Goal: Task Accomplishment & Management: Manage account settings

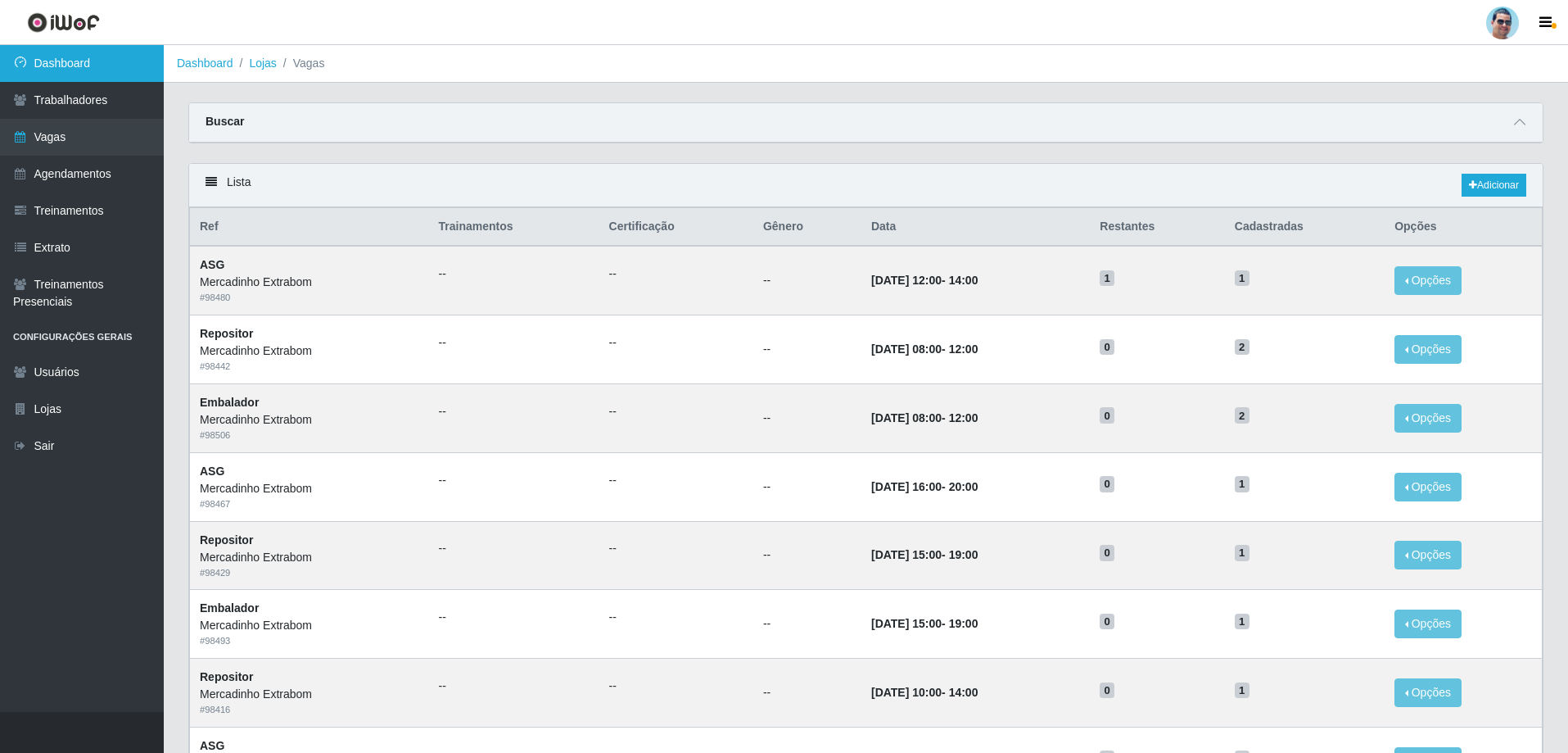
click at [121, 66] on link "Dashboard" at bounding box center [82, 63] width 164 height 37
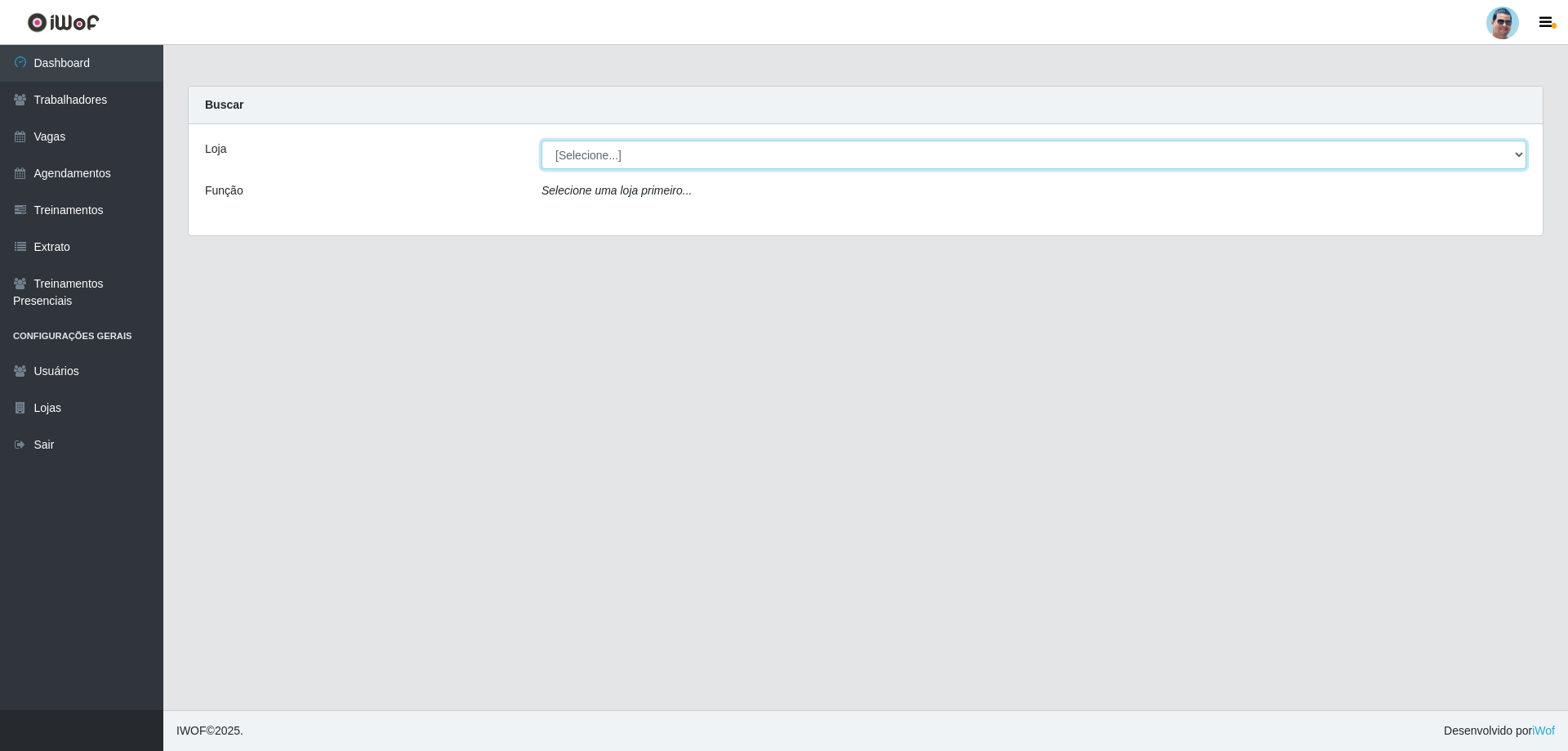
click at [575, 160] on select "[Selecione...] Mercadinho Extrabom" at bounding box center [1034, 154] width 985 height 29
select select "175"
click at [542, 140] on select "[Selecione...] Mercadinho Extrabom" at bounding box center [1034, 154] width 985 height 29
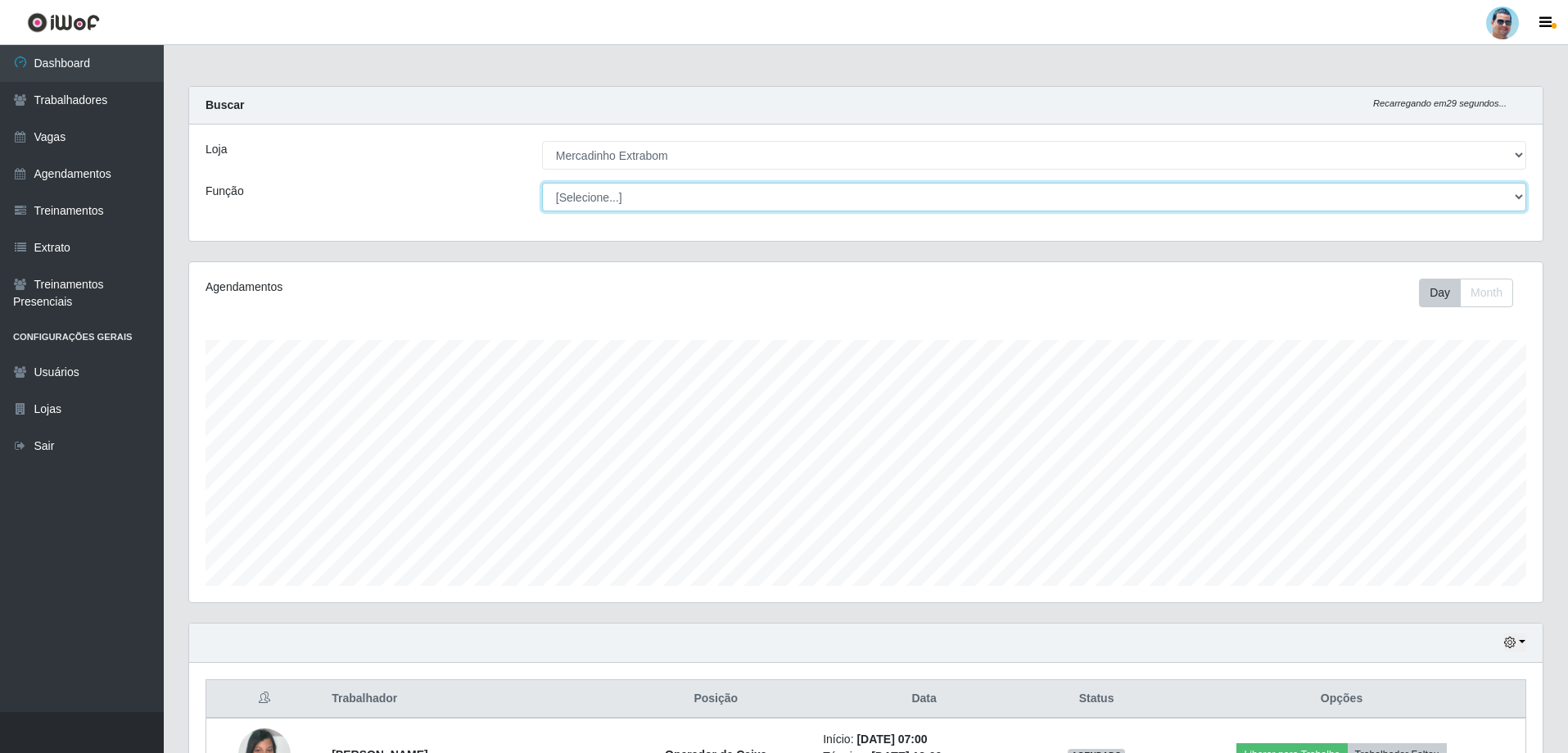
scroll to position [339, 1353]
click at [575, 199] on select "[Selecione...] ASG ASG + ASG ++ Balconista Balconista + Balconista ++ Carregado…" at bounding box center [1034, 197] width 984 height 29
click at [399, 308] on div "Agendamentos Day Month" at bounding box center [866, 431] width 1353 height 339
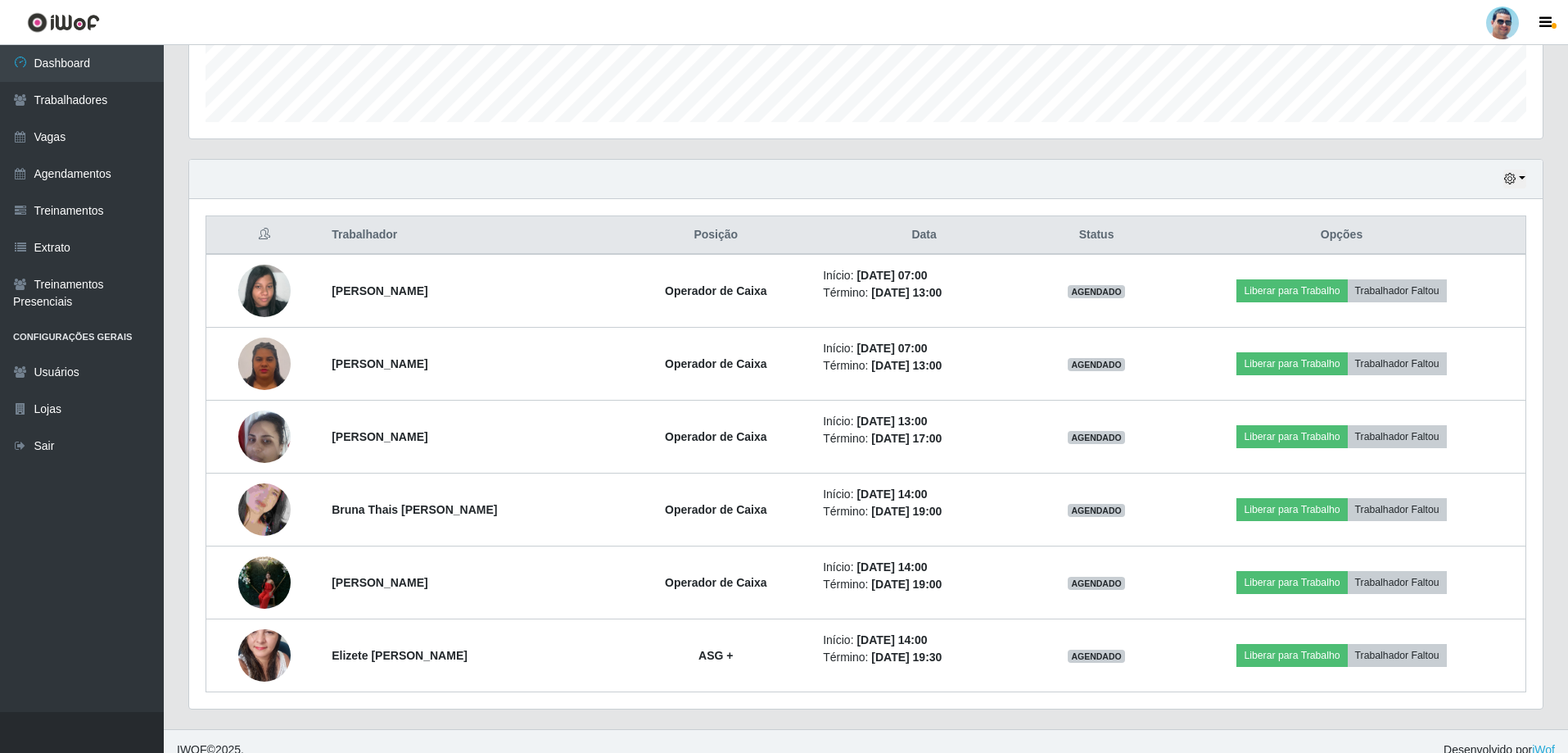
scroll to position [481, 0]
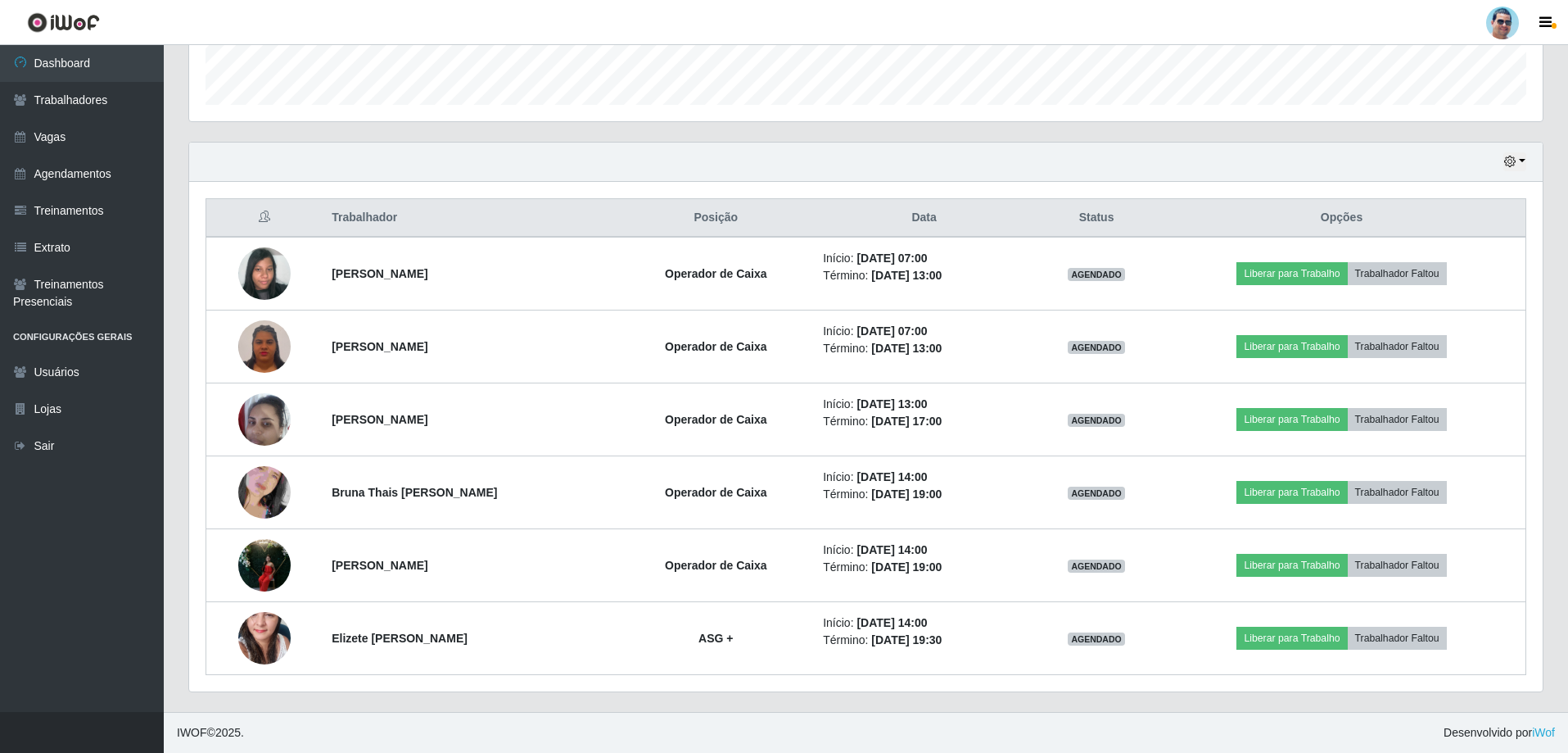
drag, startPoint x: 1305, startPoint y: 706, endPoint x: 1342, endPoint y: 677, distance: 47.0
click at [1344, 677] on div "Trabalhador Posição Data Status Opções [PERSON_NAME] Operador de Caixa Início: …" at bounding box center [866, 436] width 1353 height 510
drag, startPoint x: 1344, startPoint y: 680, endPoint x: 1347, endPoint y: 691, distance: 11.4
click at [1347, 689] on div "Trabalhador Posição Data Status Opções [PERSON_NAME] Operador de Caixa Início: …" at bounding box center [866, 436] width 1353 height 510
drag, startPoint x: 1338, startPoint y: 705, endPoint x: 1295, endPoint y: 780, distance: 86.5
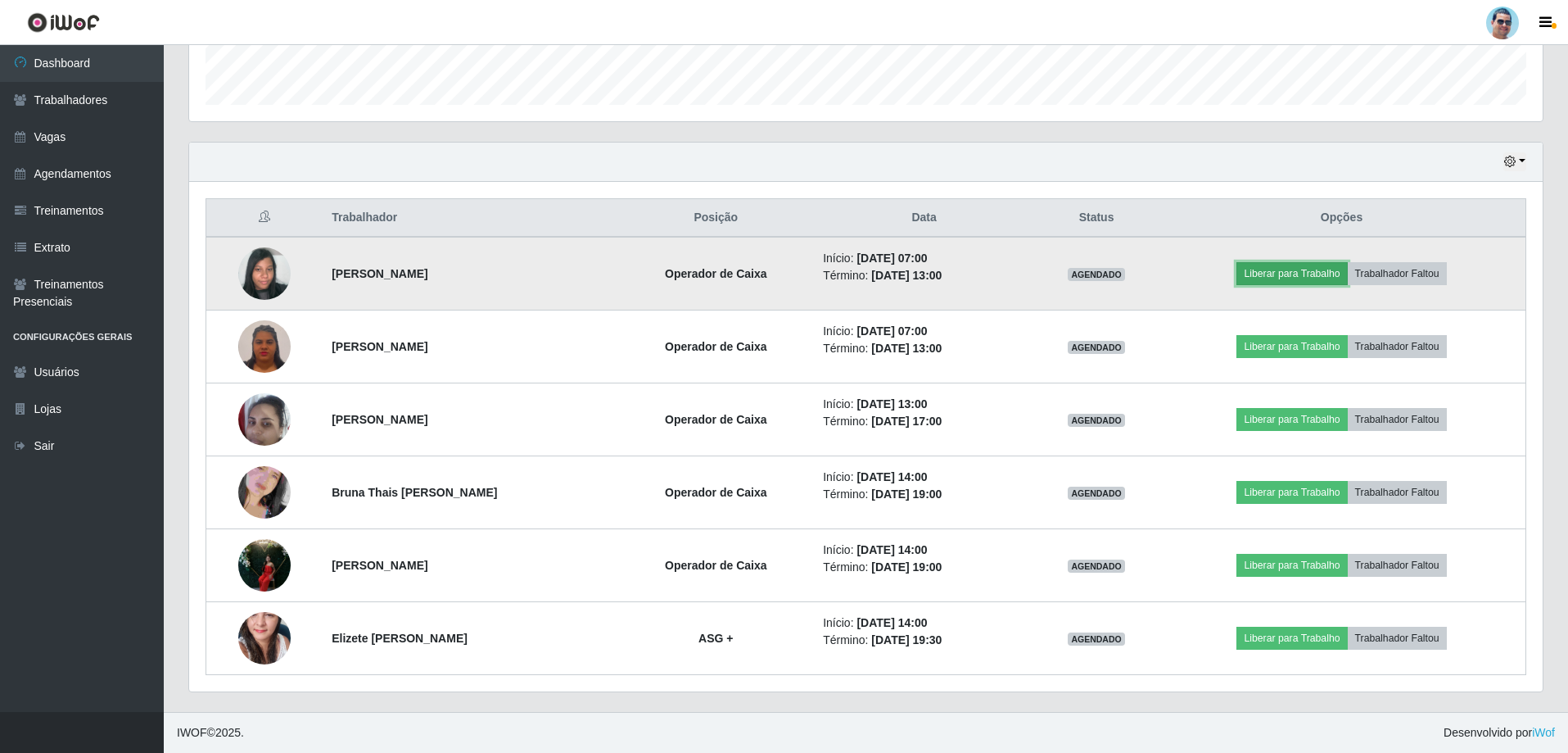
click at [1295, 274] on button "Liberar para Trabalho" at bounding box center [1292, 273] width 111 height 23
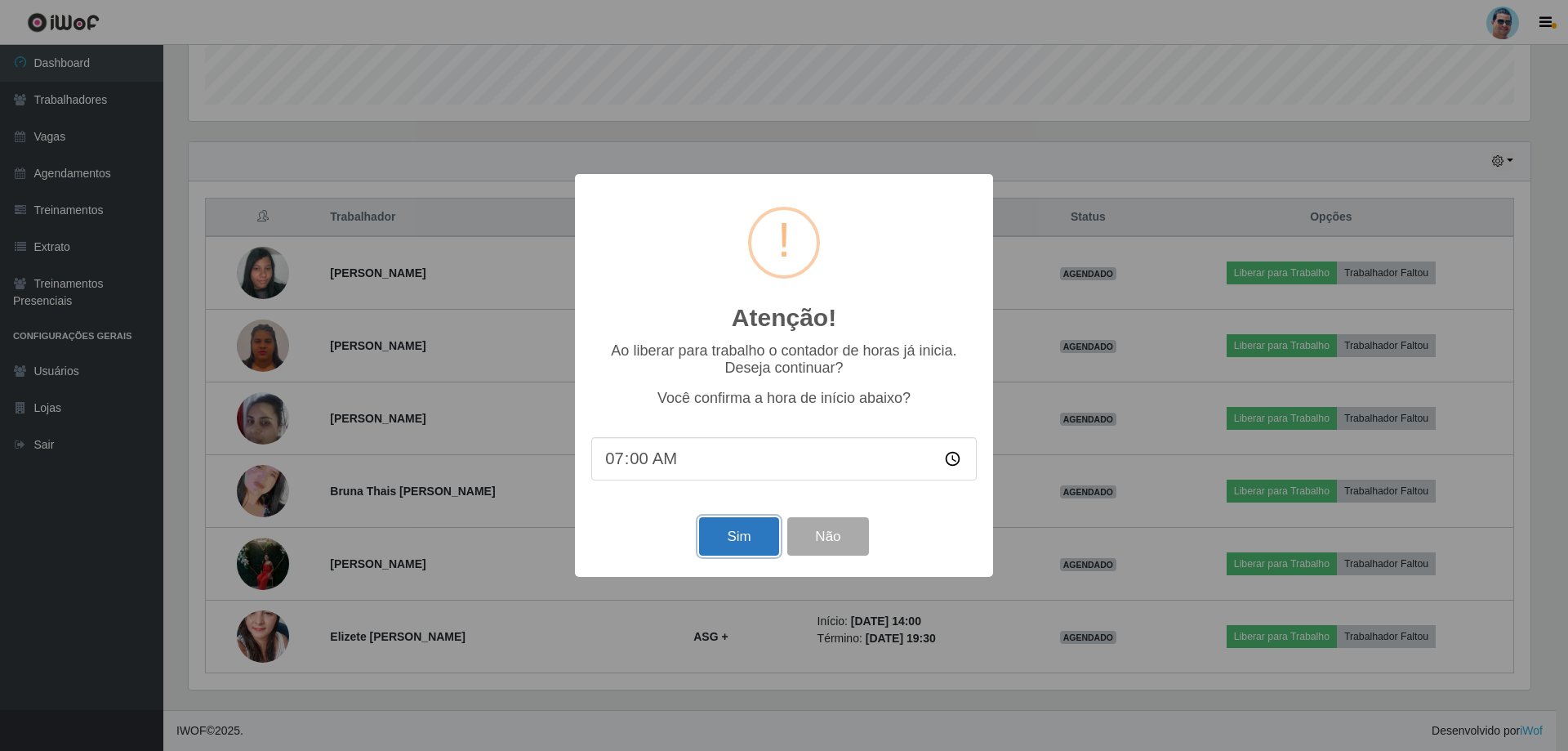
click at [740, 544] on button "Sim" at bounding box center [738, 536] width 79 height 38
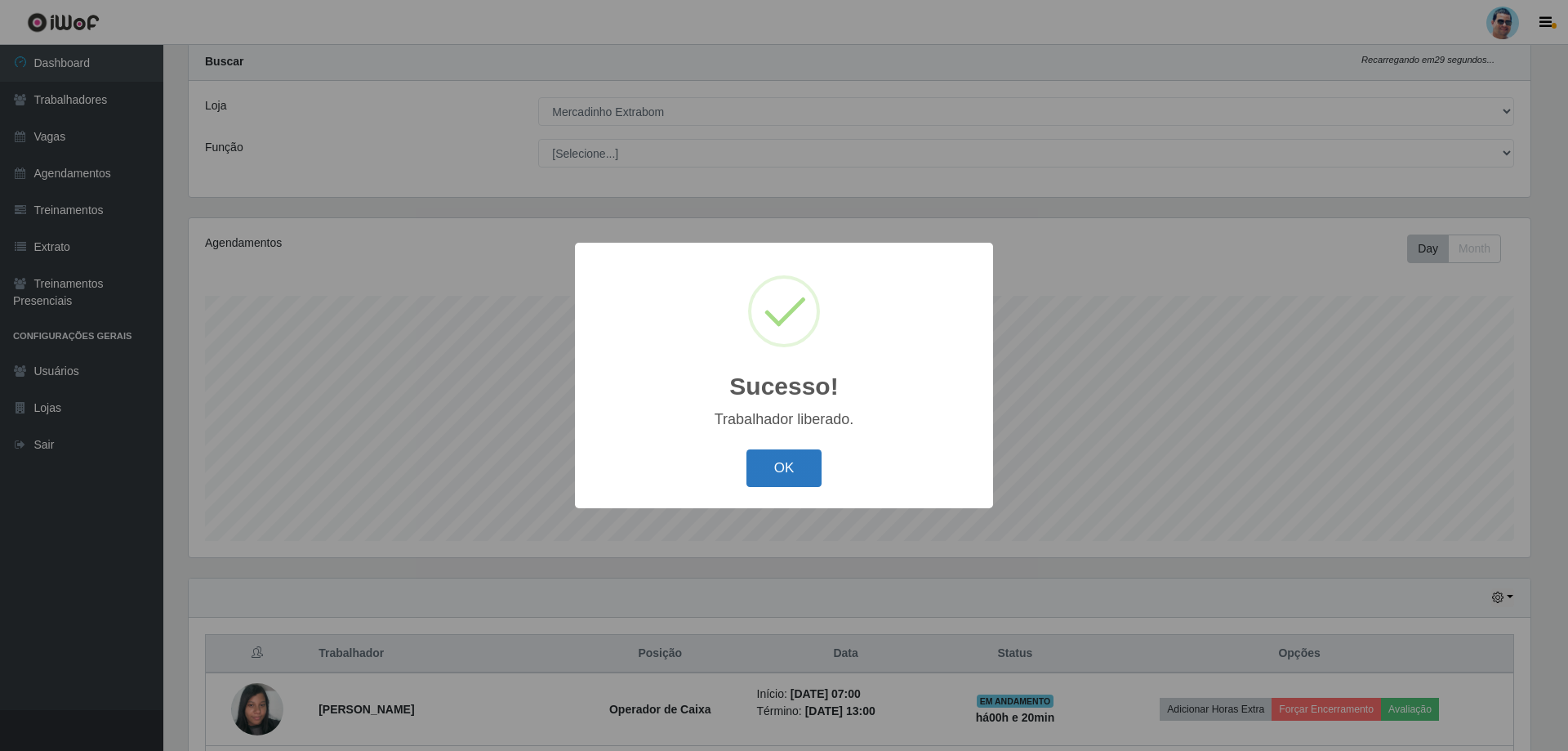
click at [784, 474] on button "OK" at bounding box center [784, 468] width 76 height 38
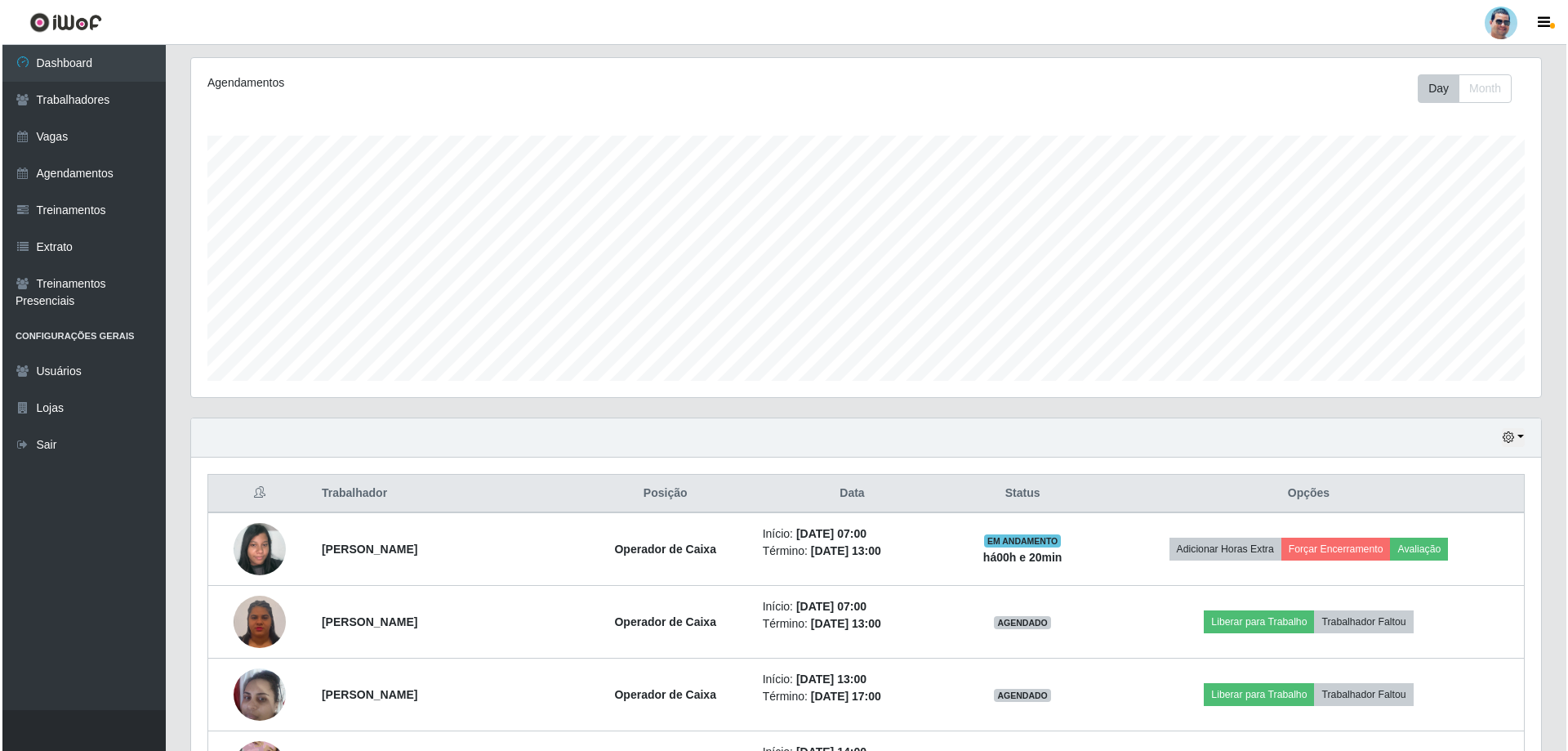
scroll to position [206, 0]
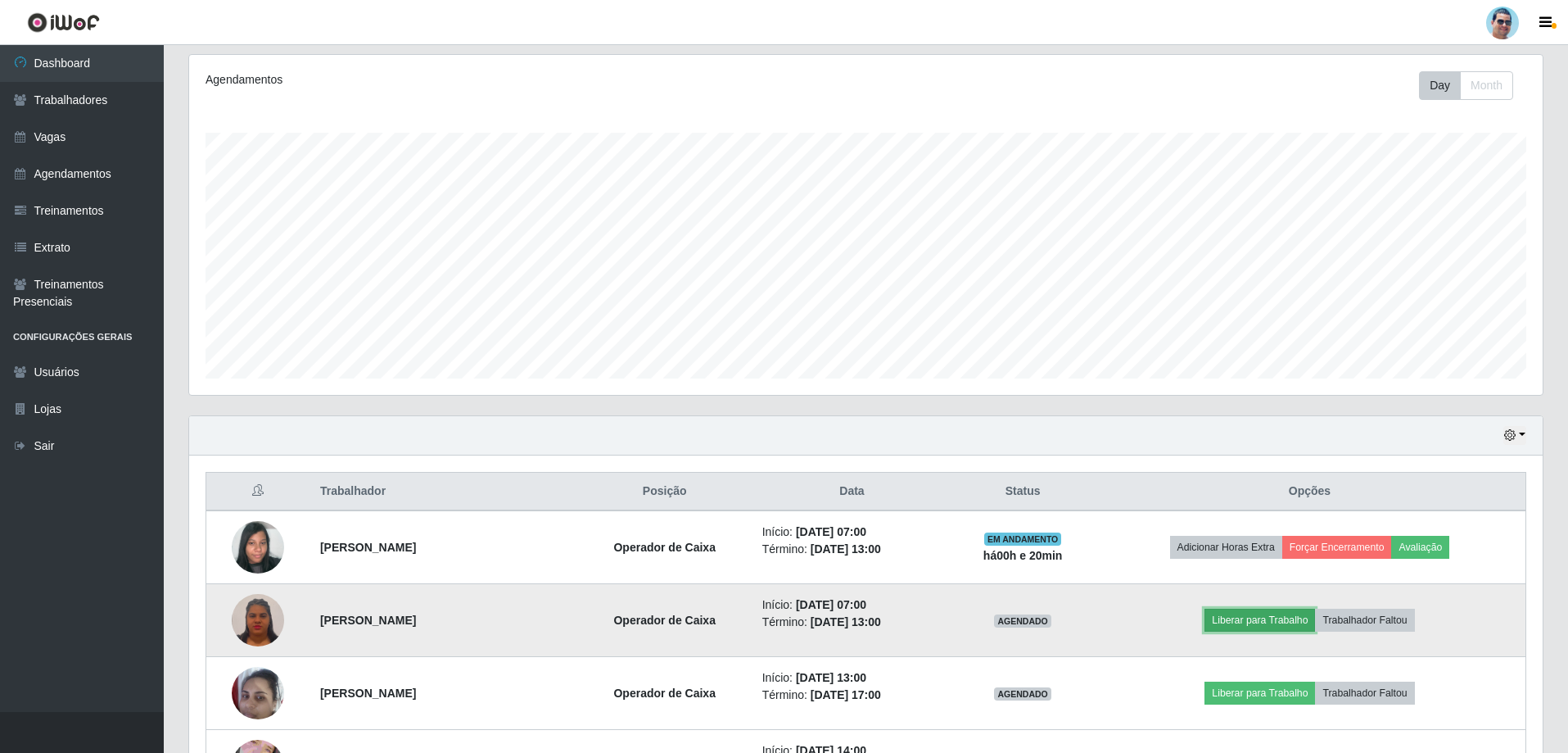
click at [1292, 618] on button "Liberar para Trabalho" at bounding box center [1259, 619] width 111 height 23
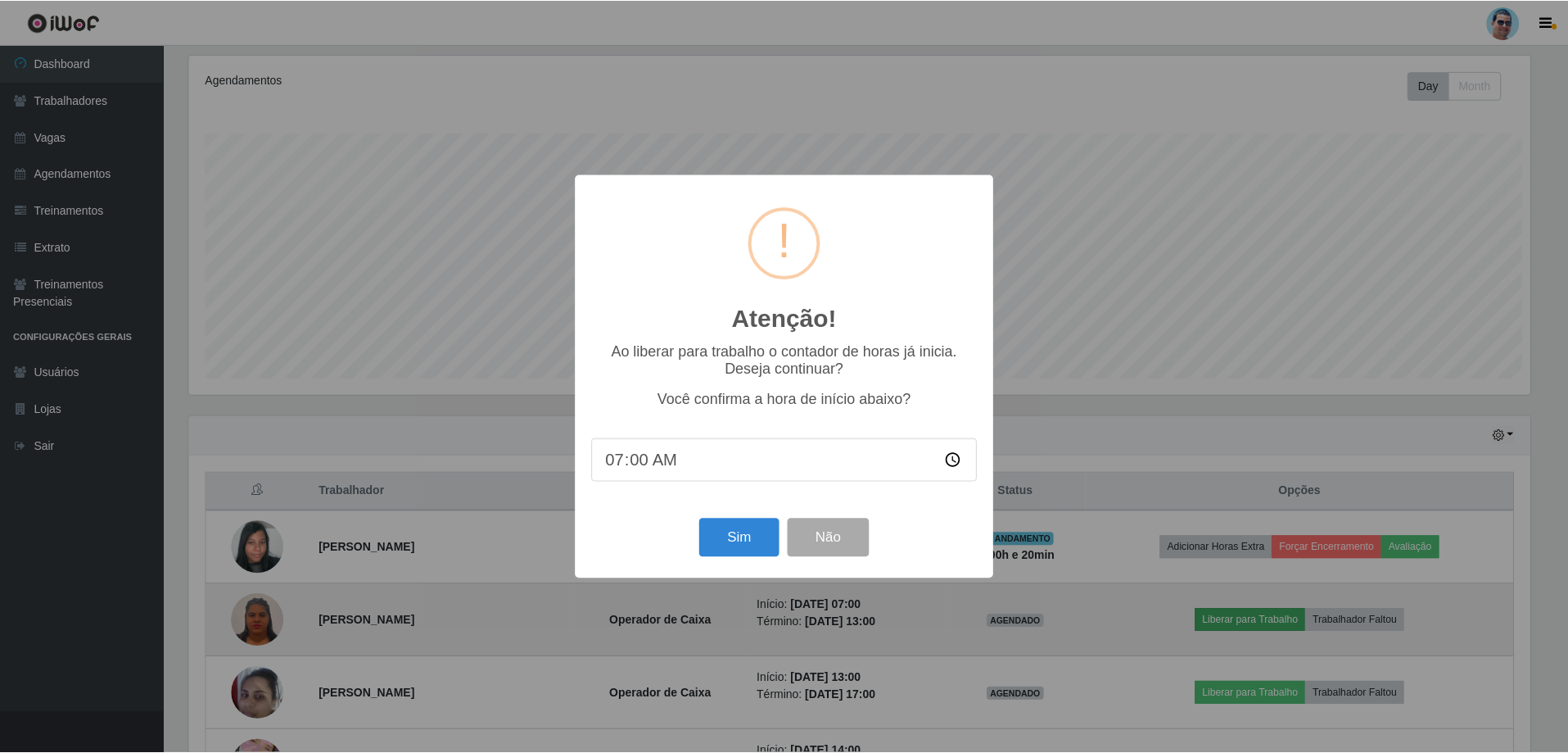
scroll to position [339, 1345]
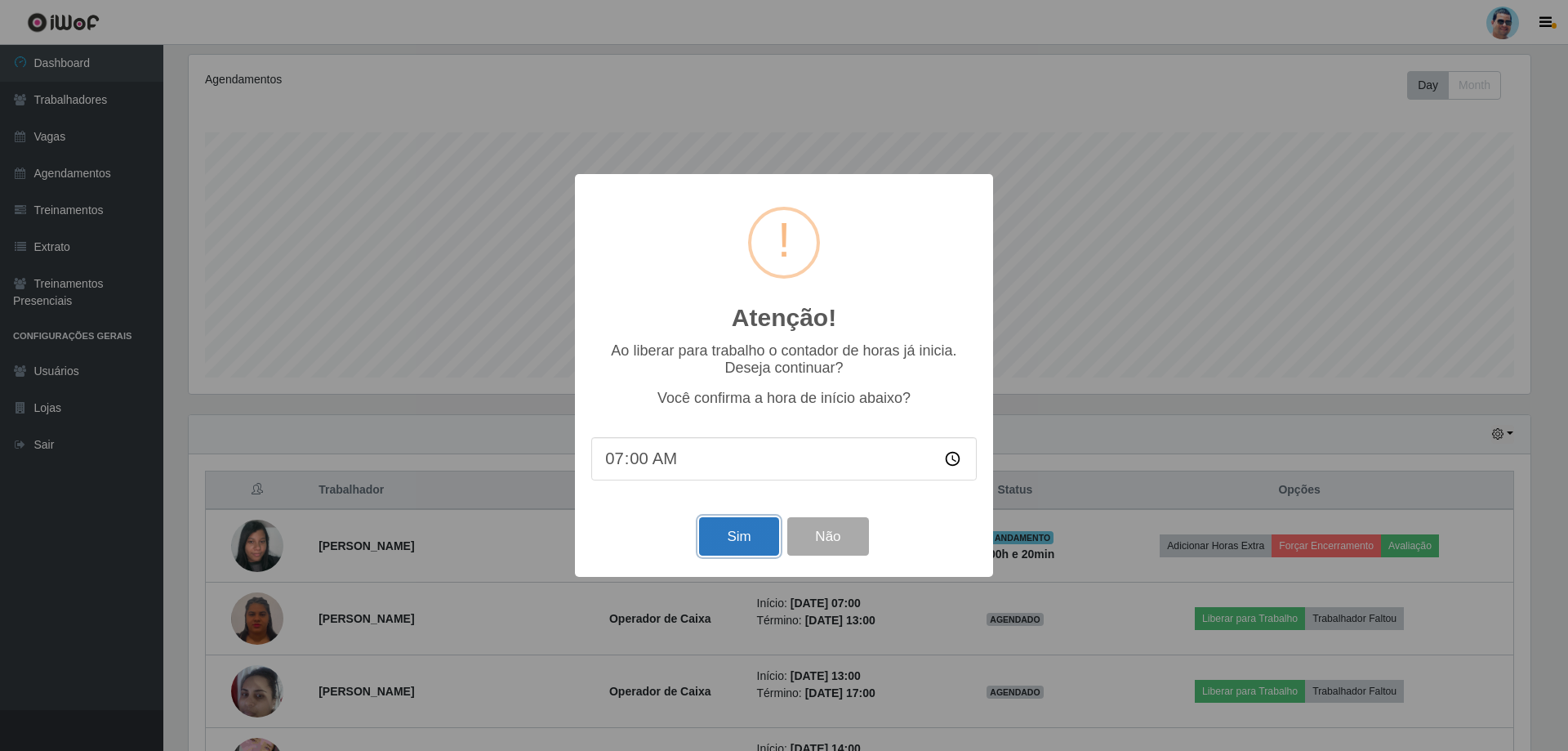
click at [721, 531] on button "Sim" at bounding box center [738, 536] width 79 height 38
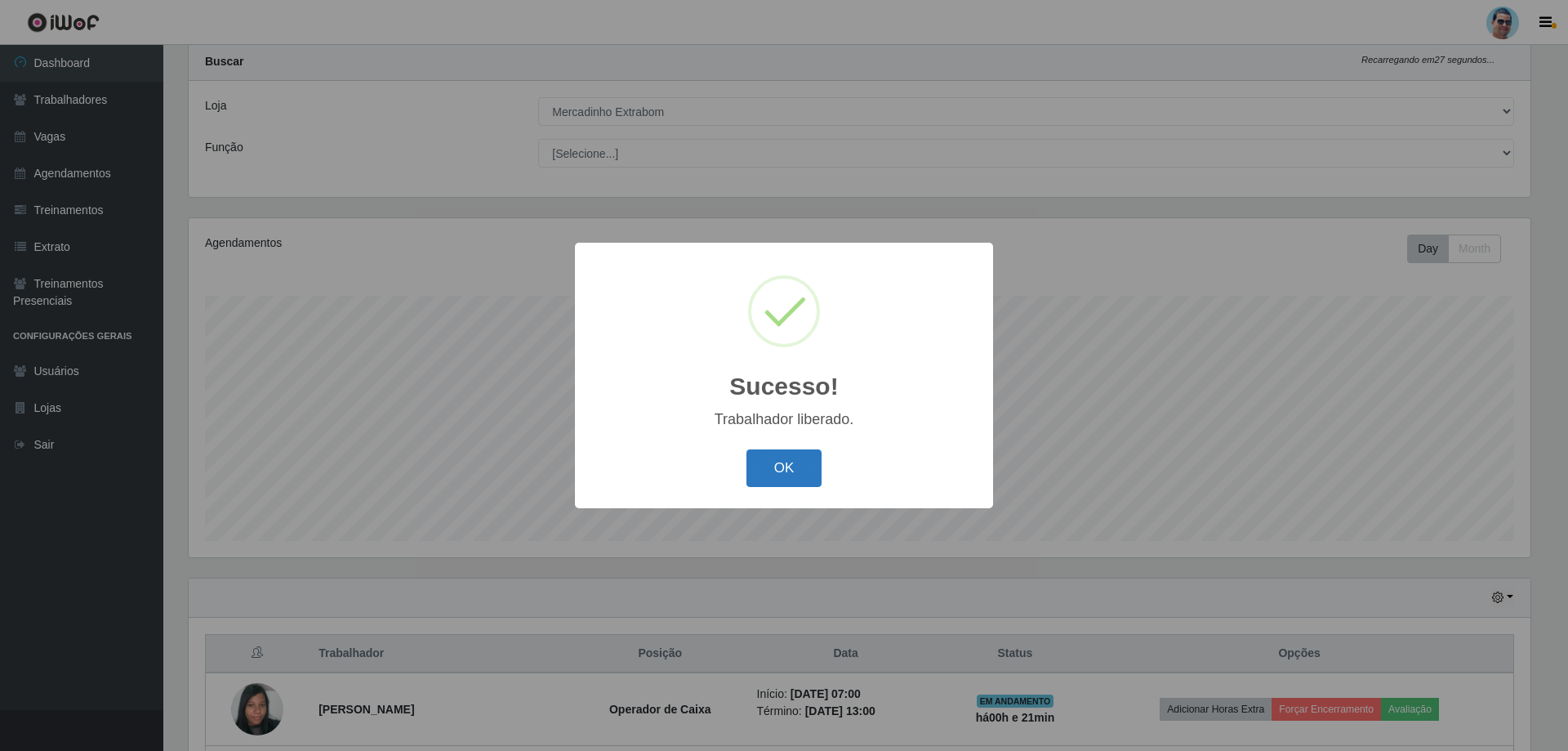
click at [775, 479] on button "OK" at bounding box center [784, 468] width 76 height 38
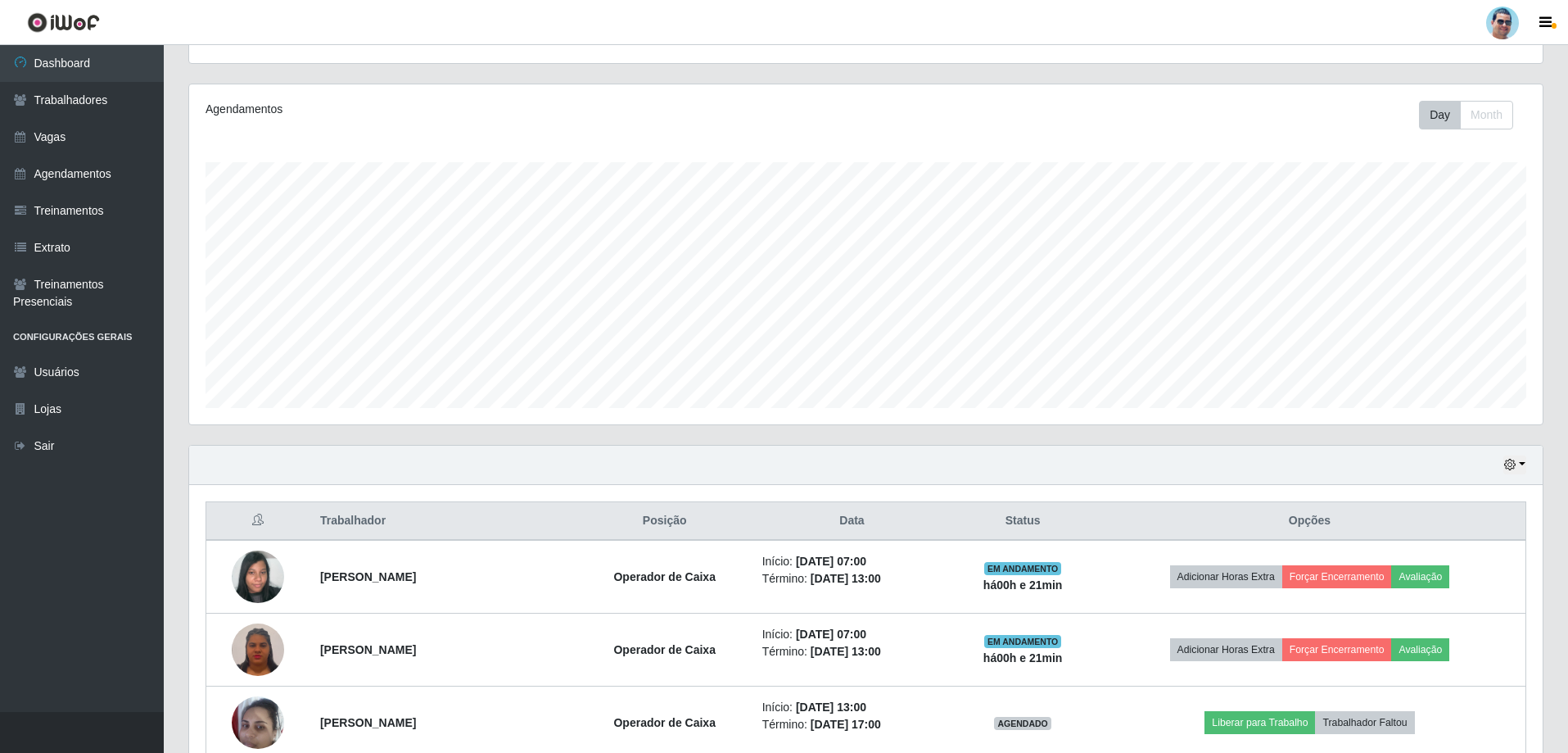
scroll to position [481, 0]
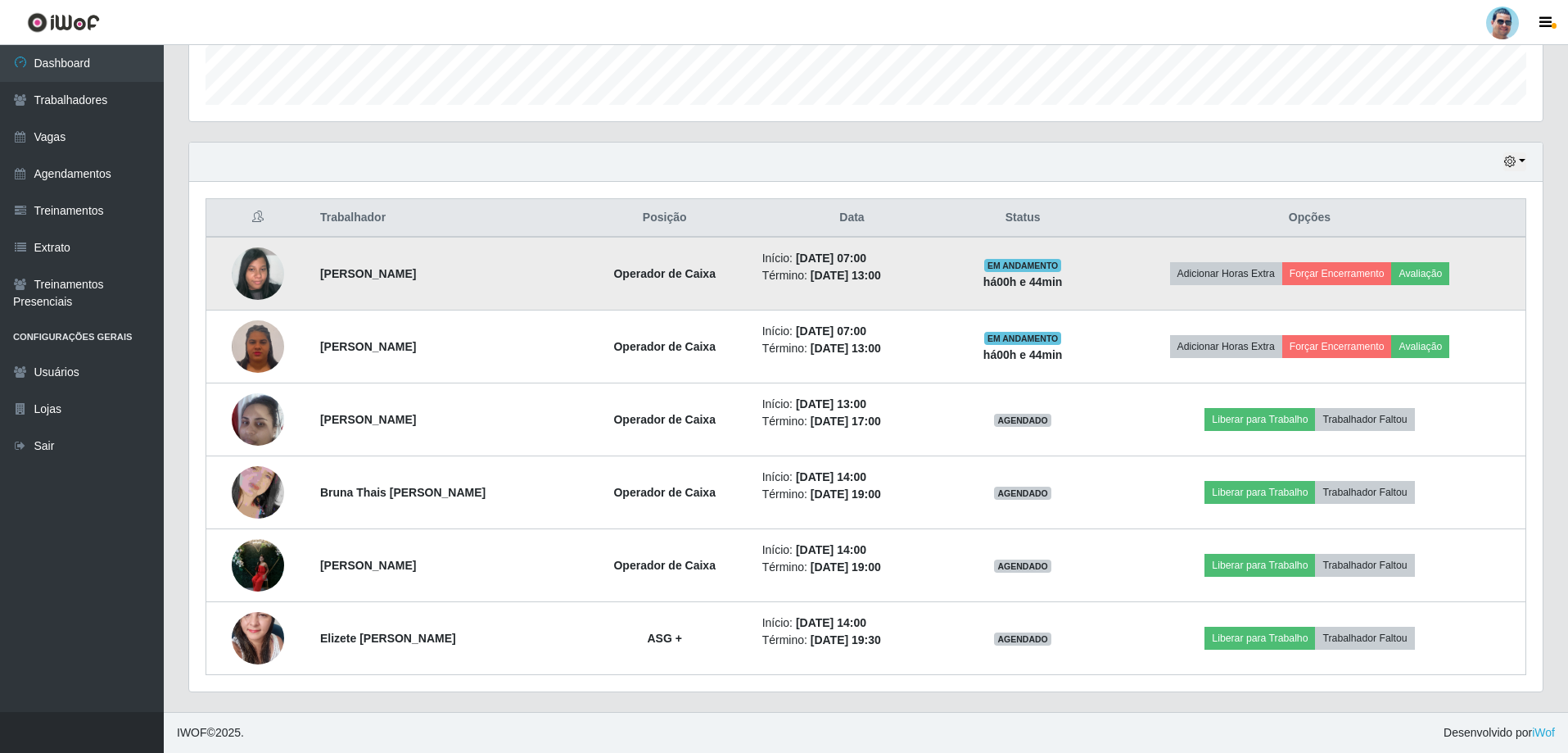
click at [268, 264] on img at bounding box center [257, 273] width 52 height 69
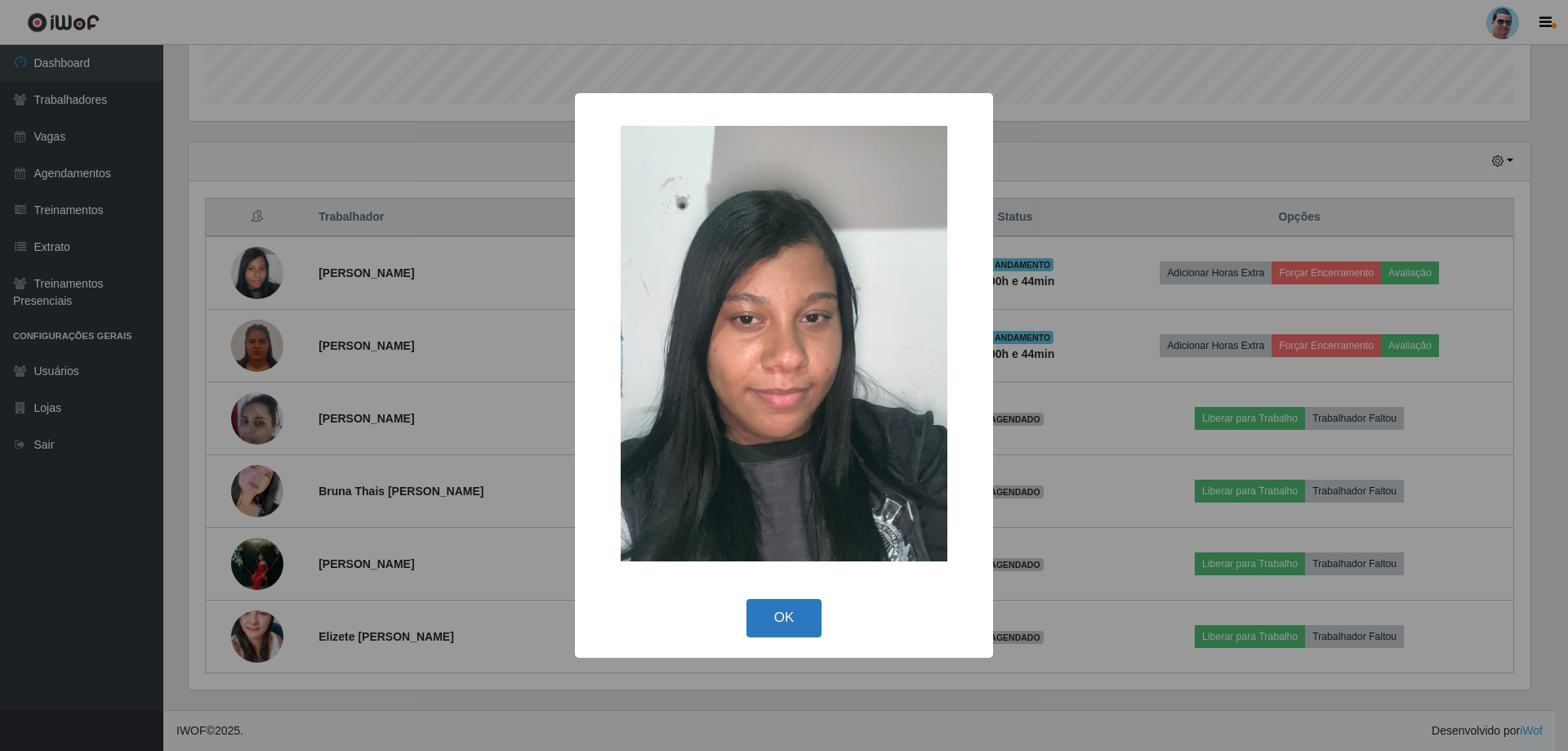
click at [769, 612] on button "OK" at bounding box center [784, 618] width 76 height 38
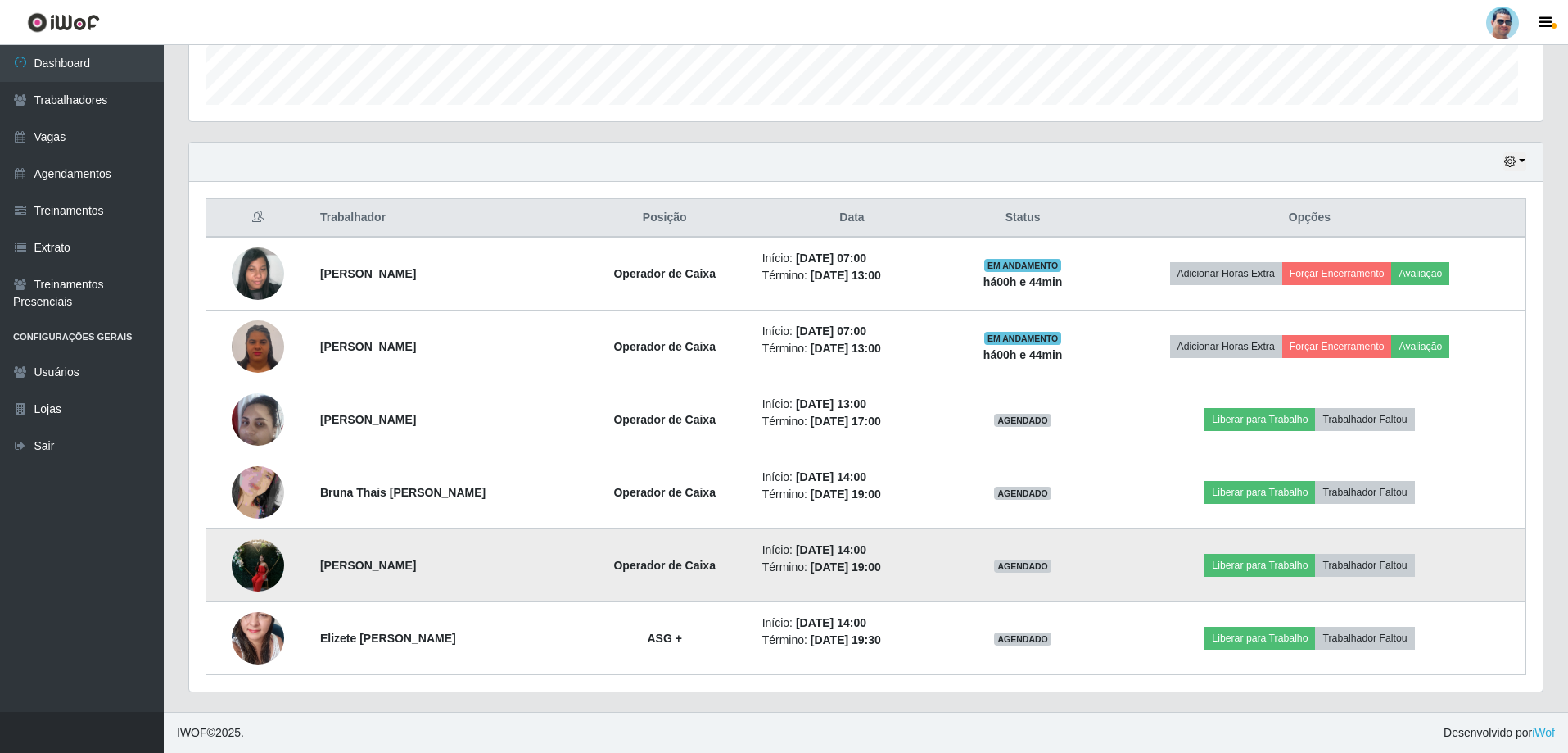
scroll to position [339, 1353]
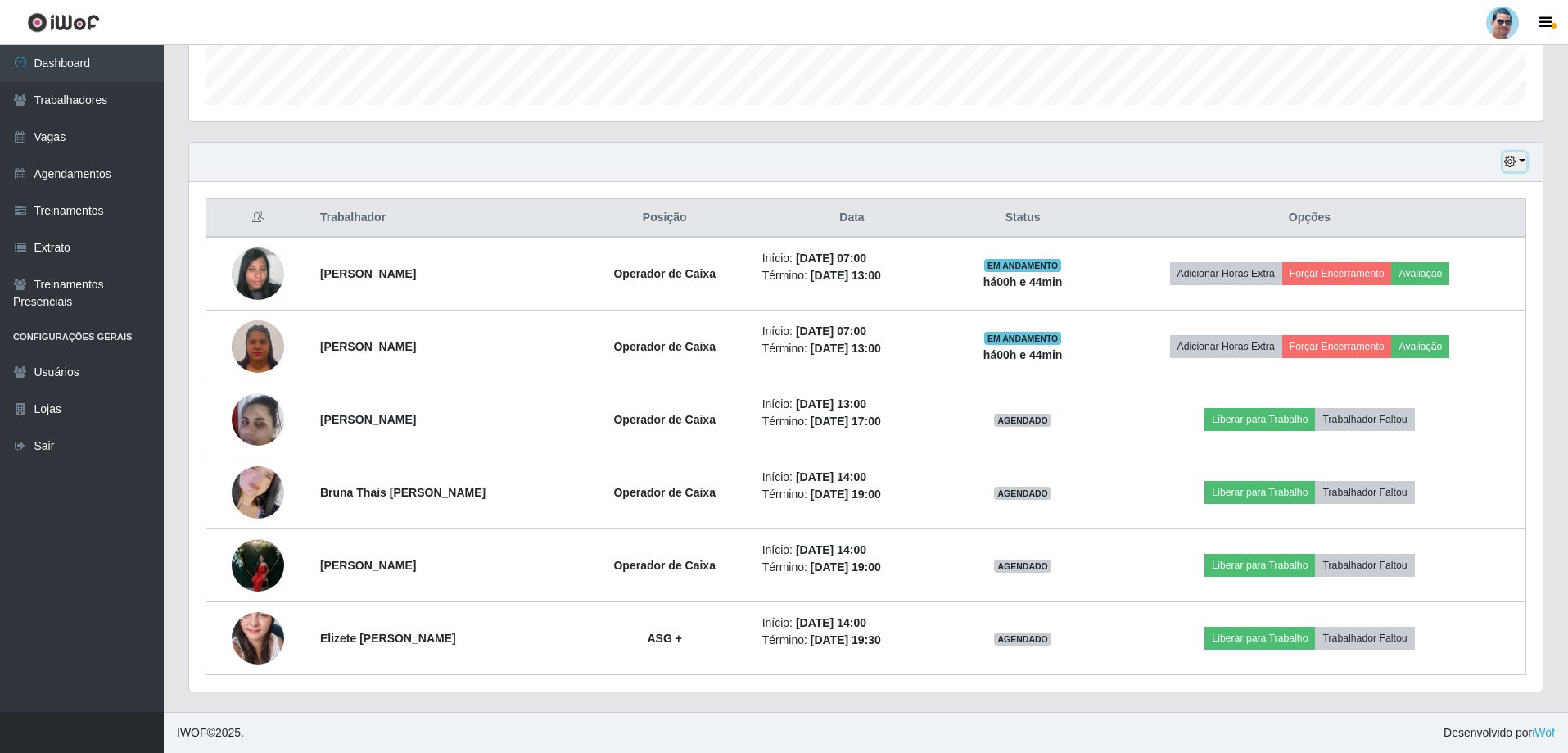
click at [1525, 157] on button "button" at bounding box center [1515, 161] width 23 height 19
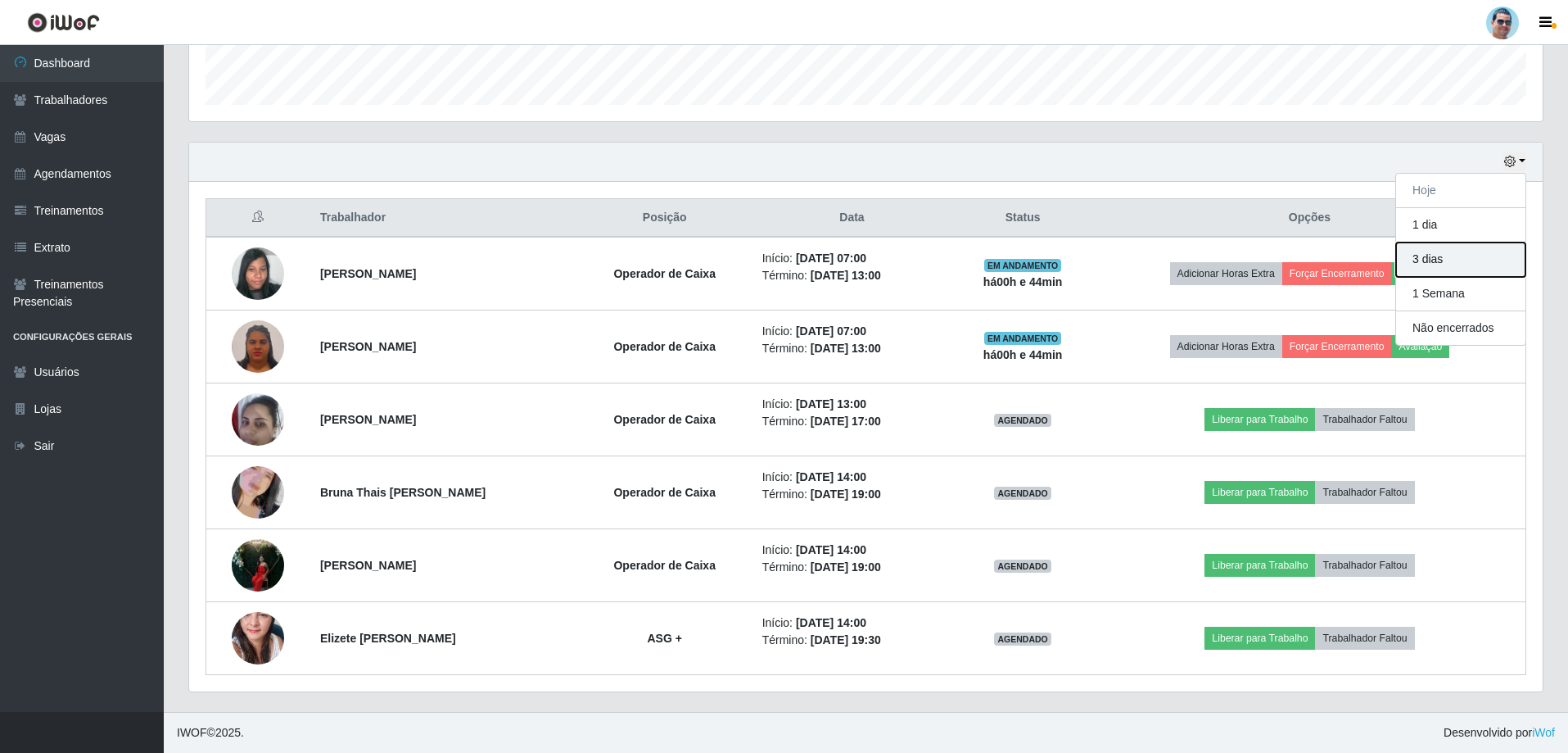
click at [1492, 270] on button "3 dias" at bounding box center [1460, 259] width 130 height 35
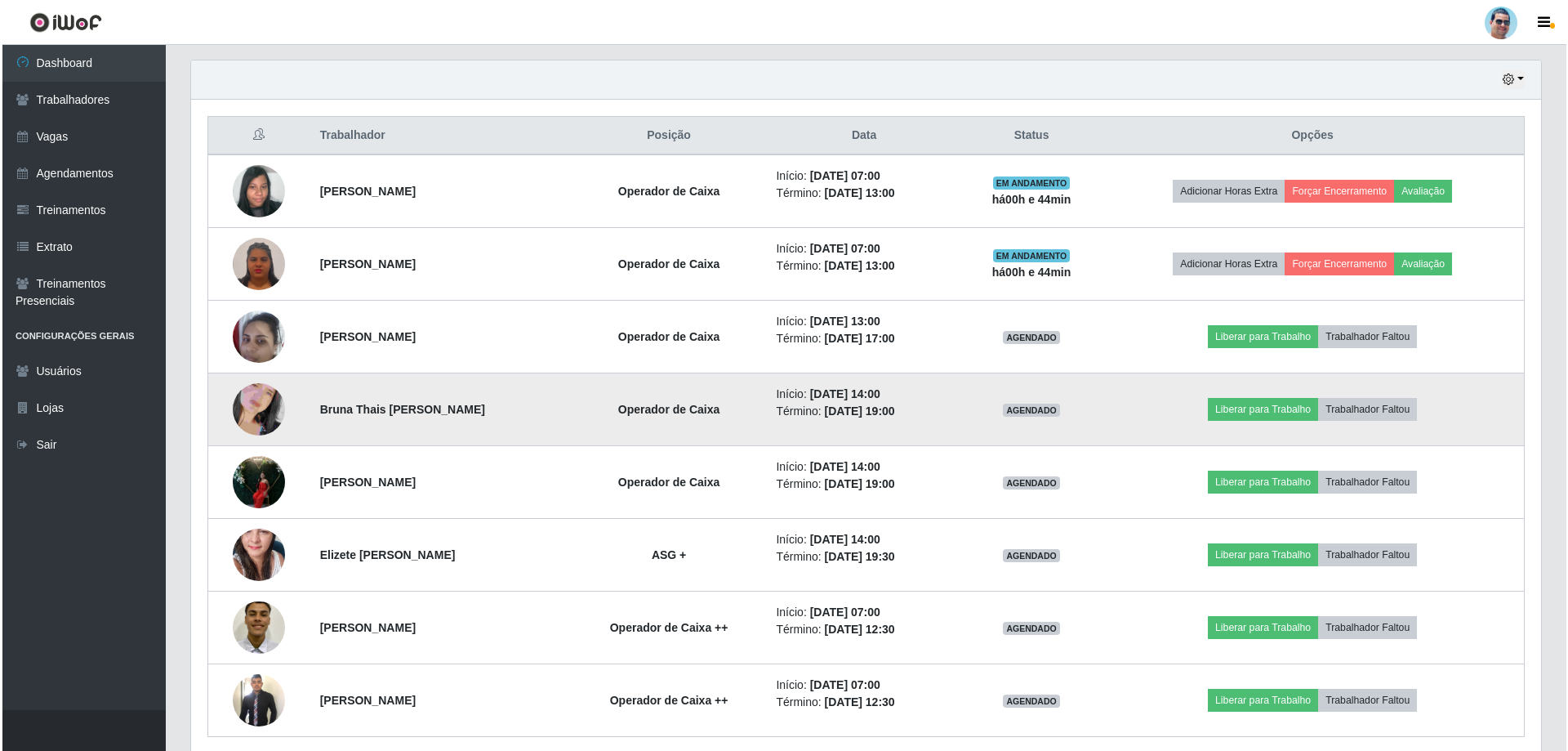
scroll to position [569, 0]
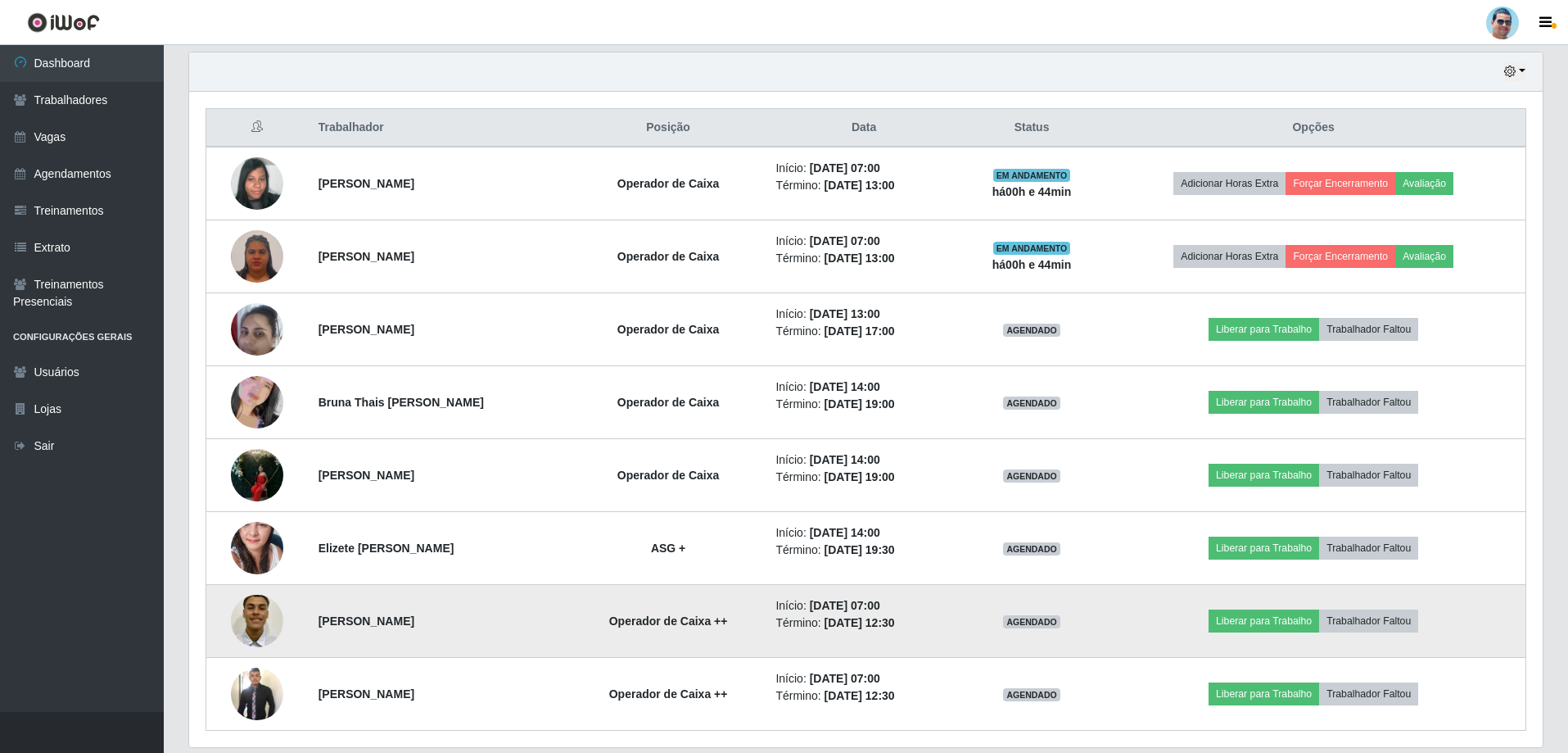
click at [254, 600] on img at bounding box center [256, 620] width 52 height 69
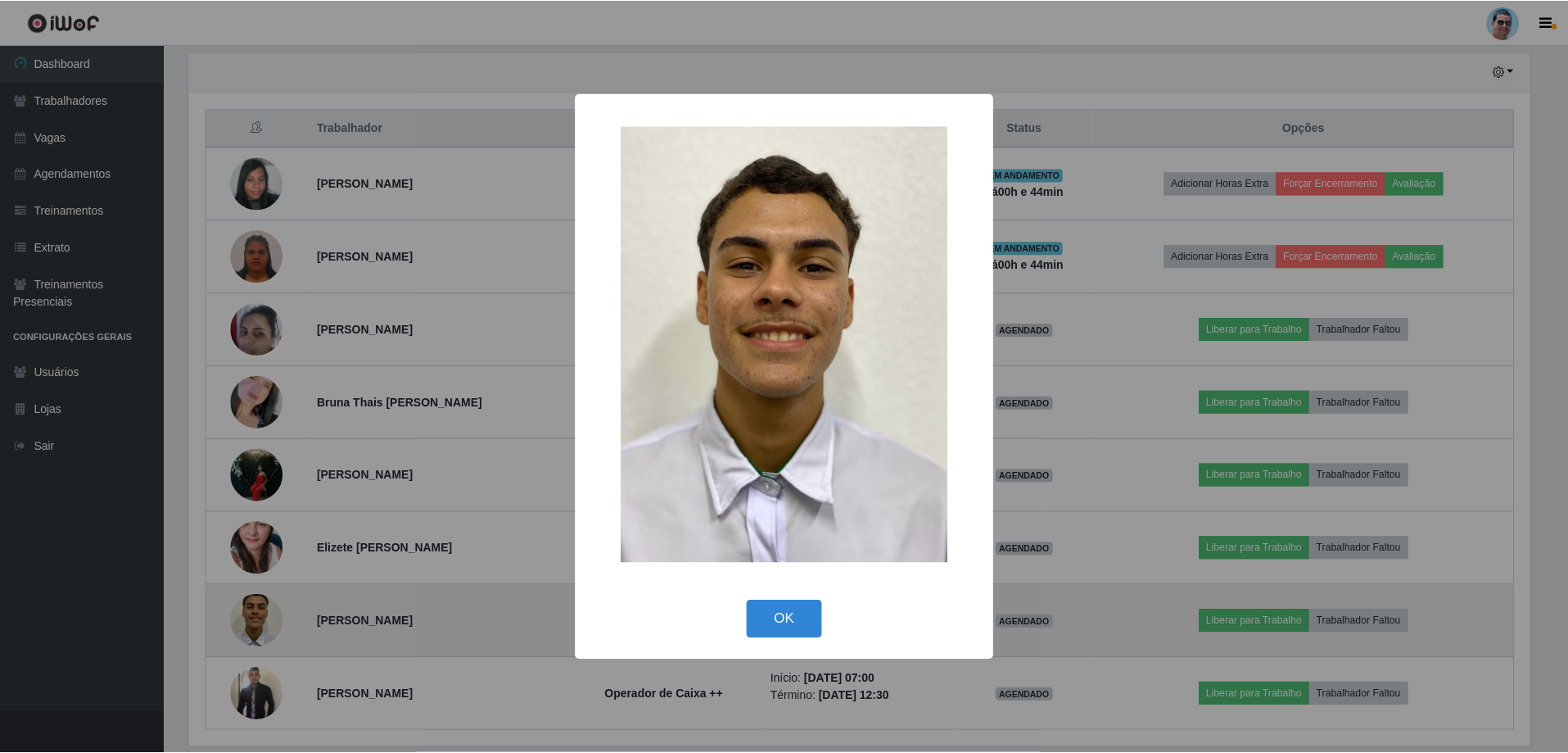
scroll to position [339, 1345]
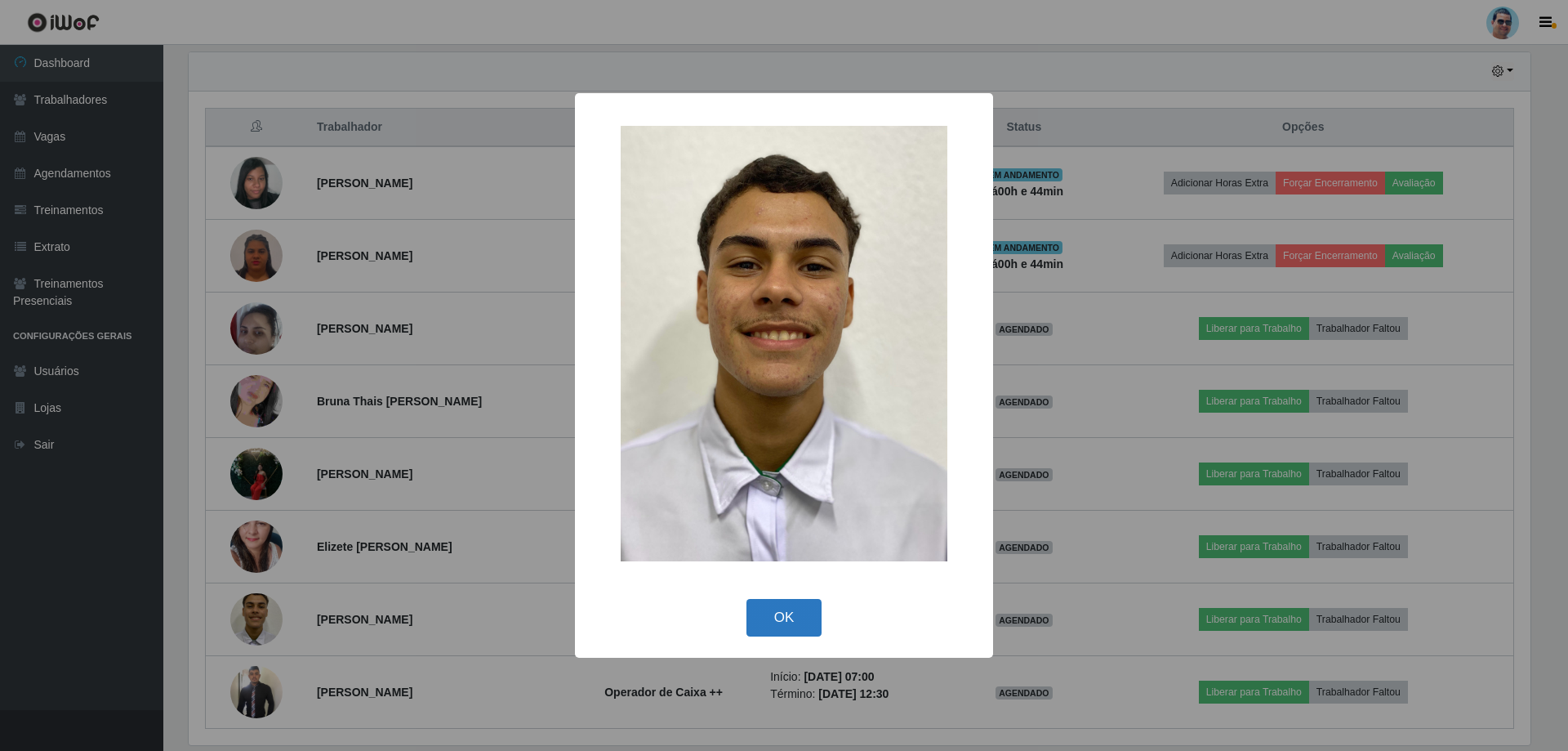
click at [780, 619] on button "OK" at bounding box center [784, 618] width 76 height 38
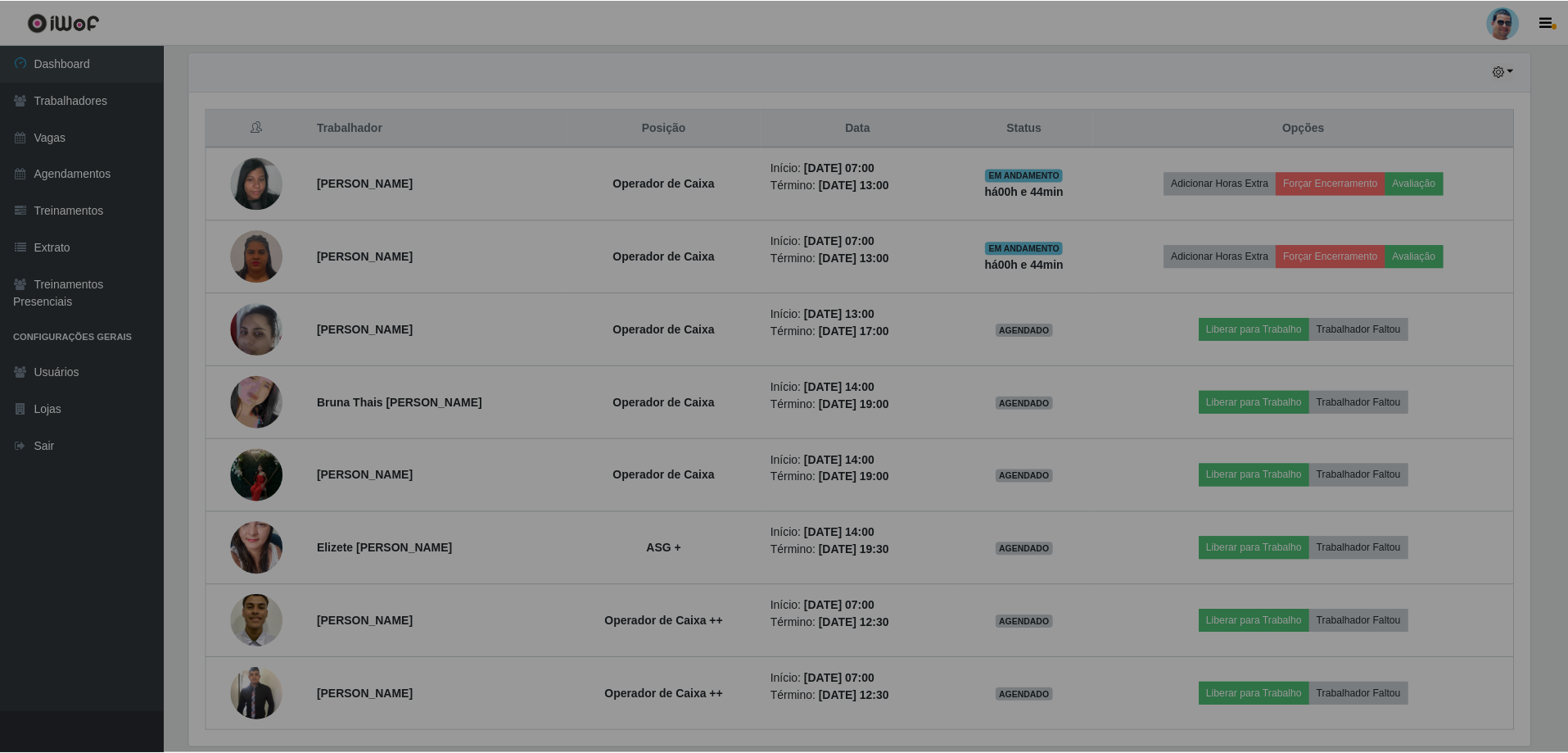
scroll to position [339, 1353]
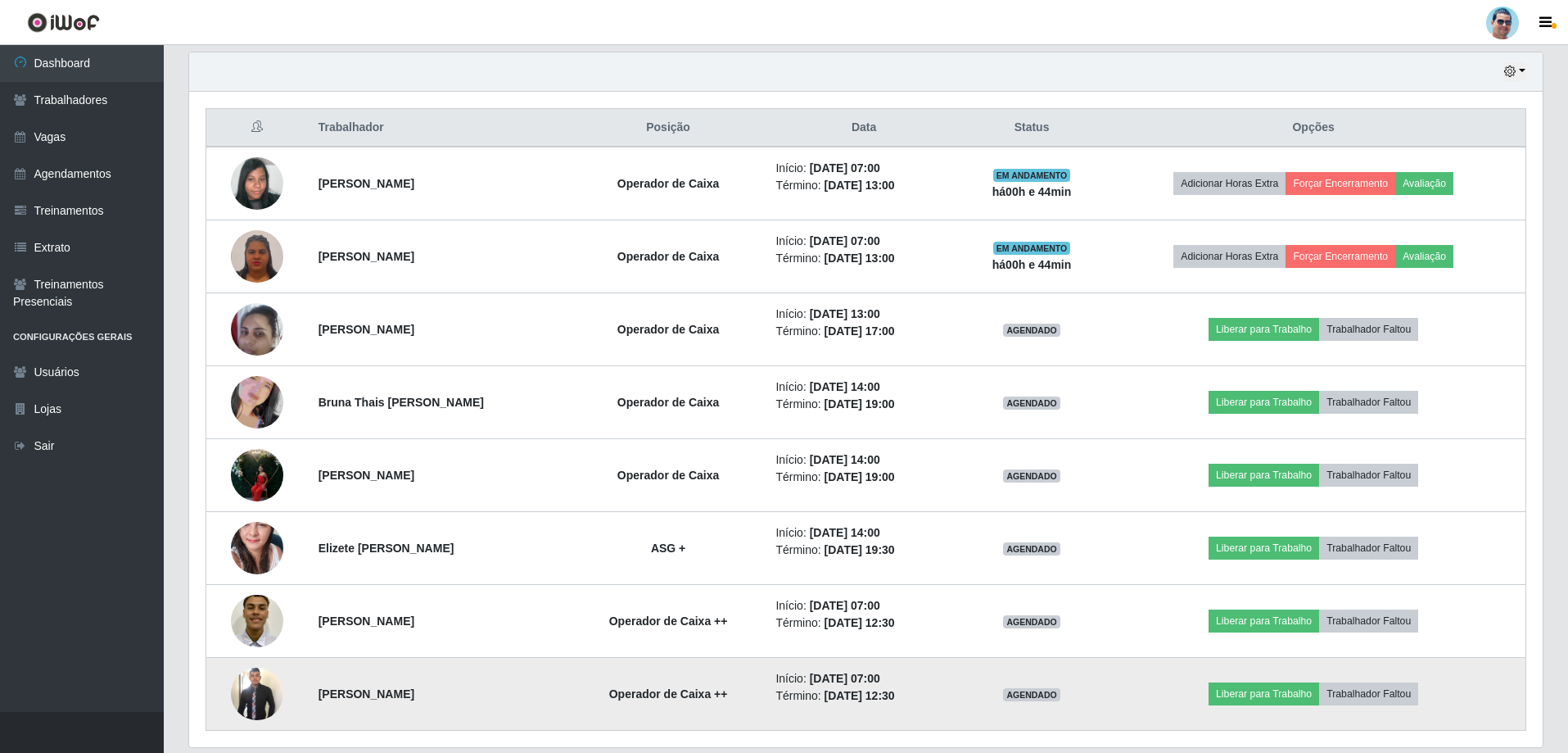
click at [283, 668] on td at bounding box center [257, 695] width 102 height 73
click at [263, 682] on img at bounding box center [256, 693] width 52 height 56
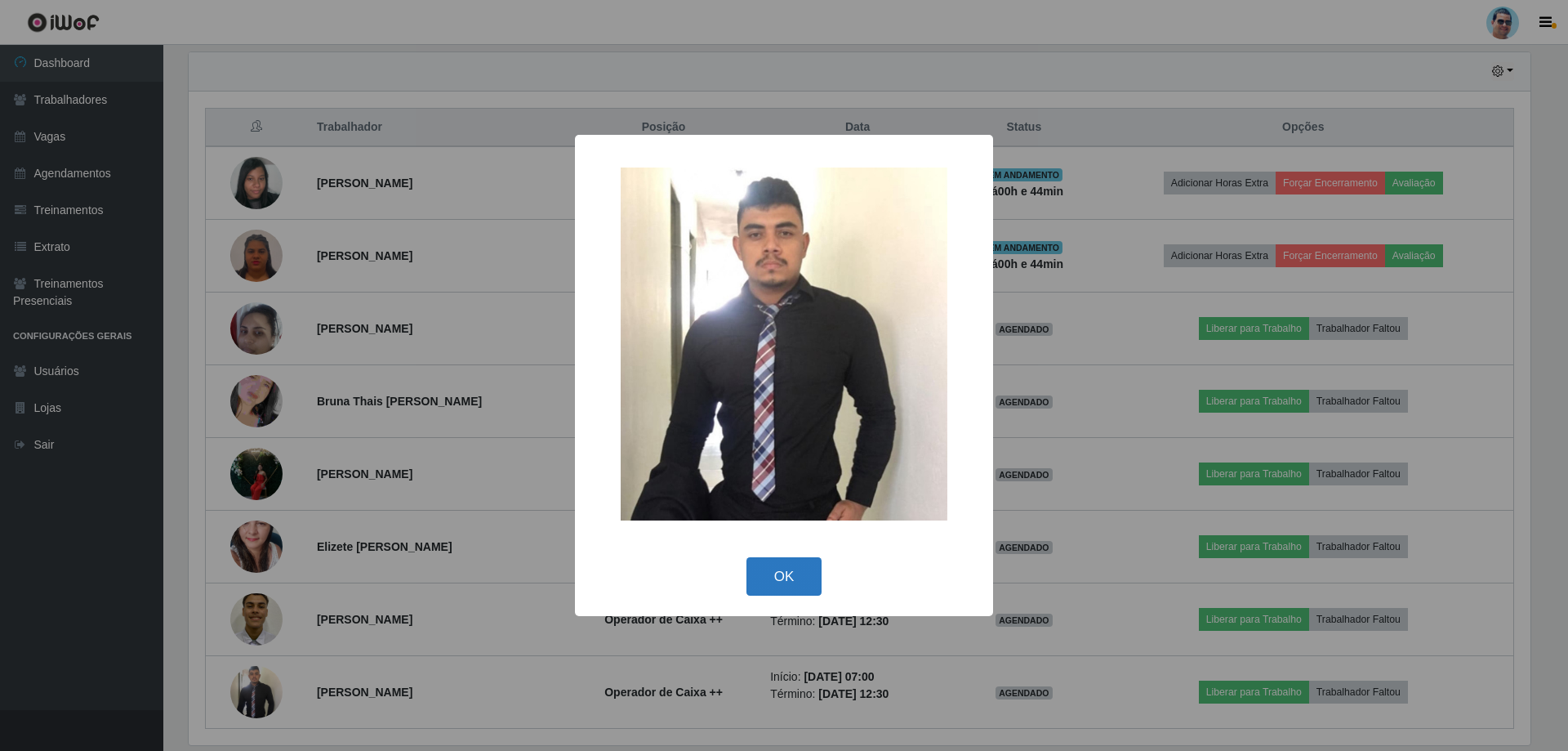
click at [776, 576] on button "OK" at bounding box center [784, 575] width 76 height 38
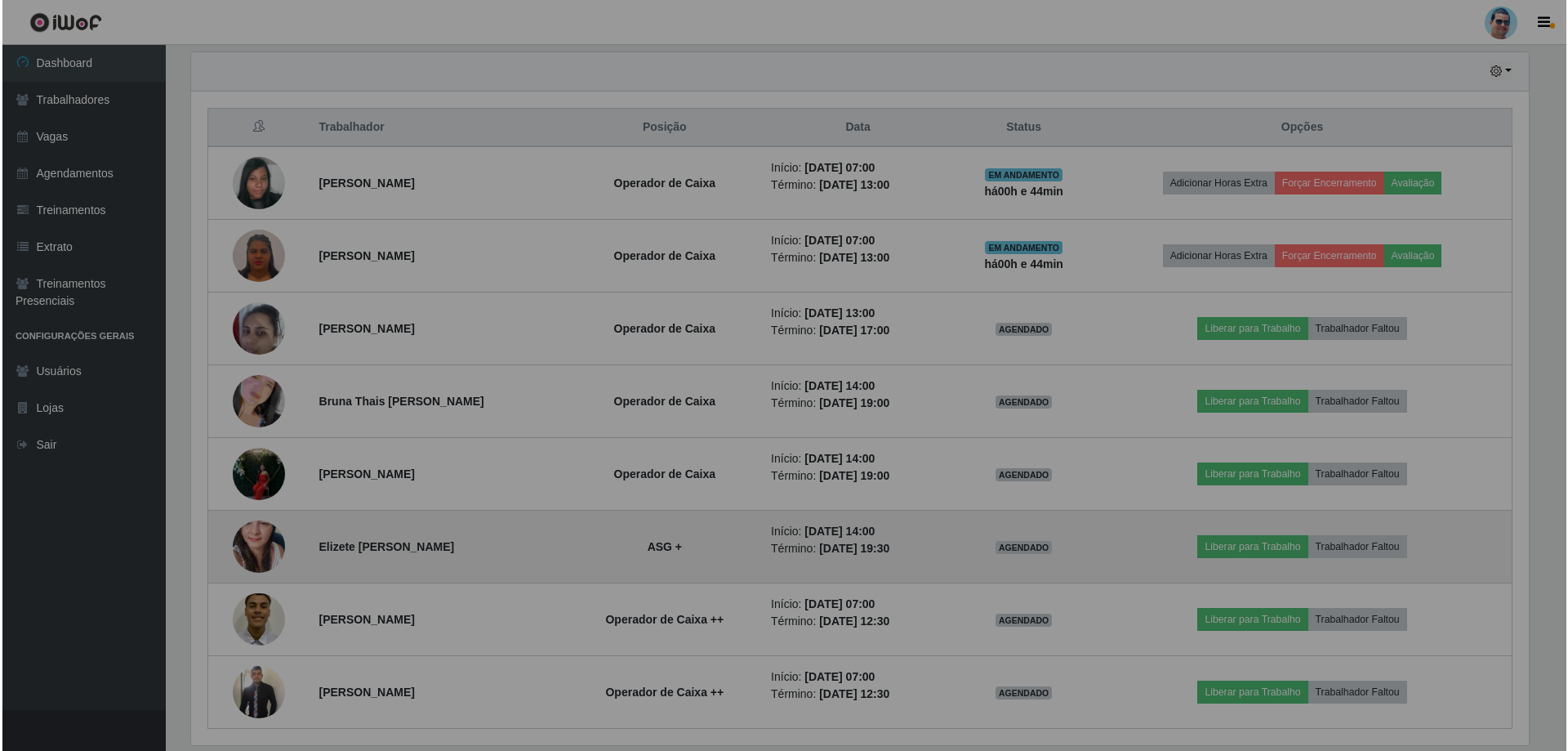
scroll to position [338, 1350]
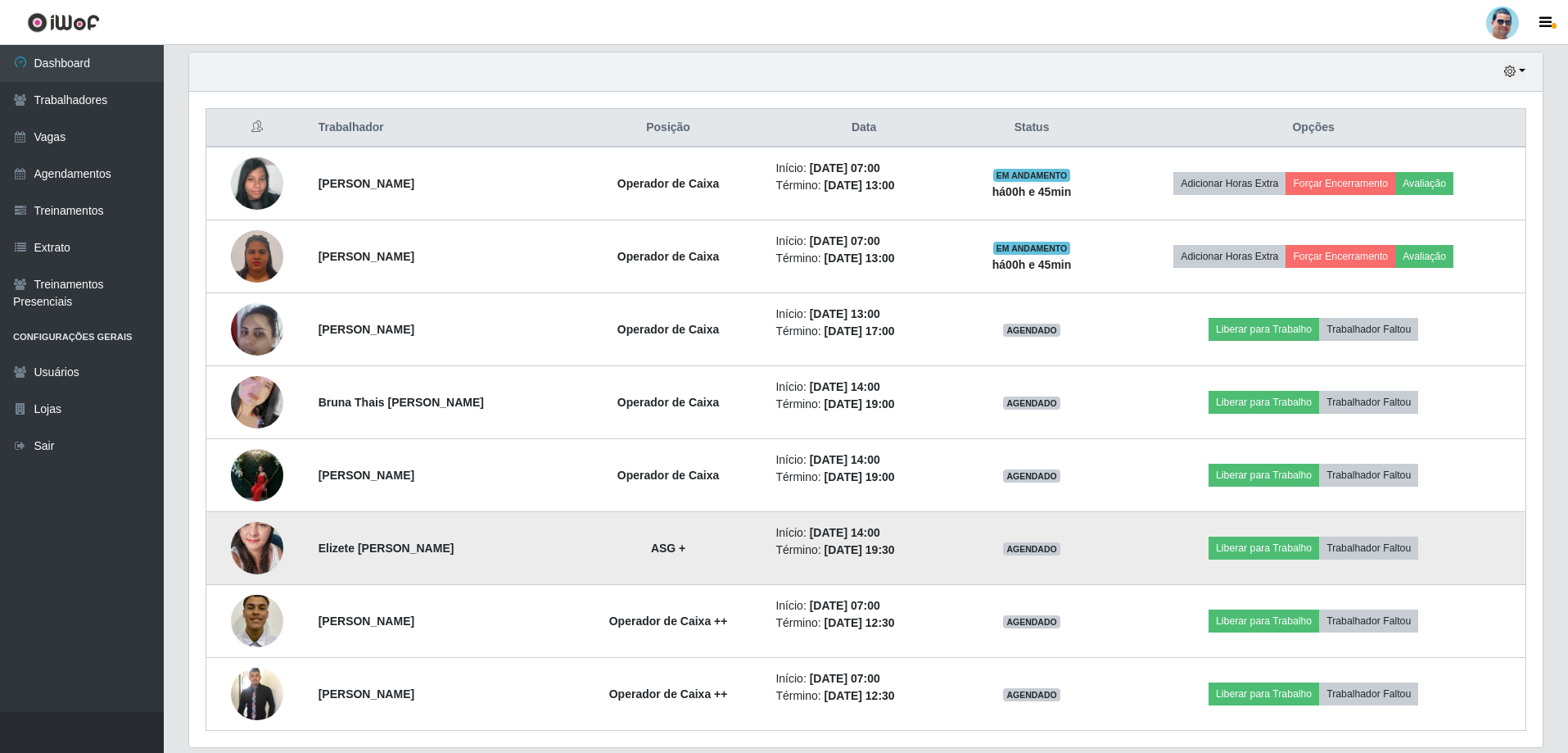
click at [247, 569] on img at bounding box center [256, 547] width 52 height 111
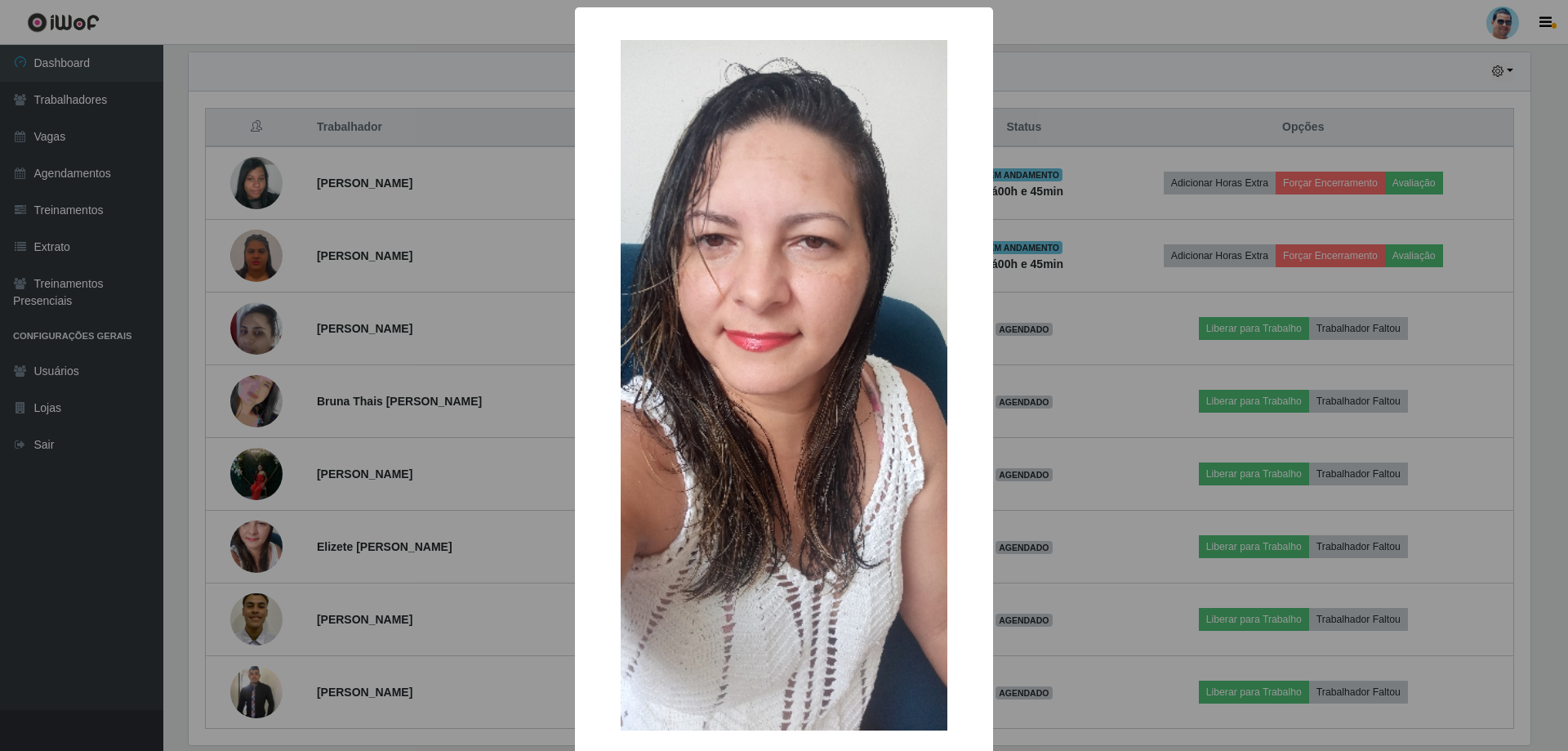
click at [1078, 672] on div "× OK Cancel" at bounding box center [784, 375] width 1568 height 751
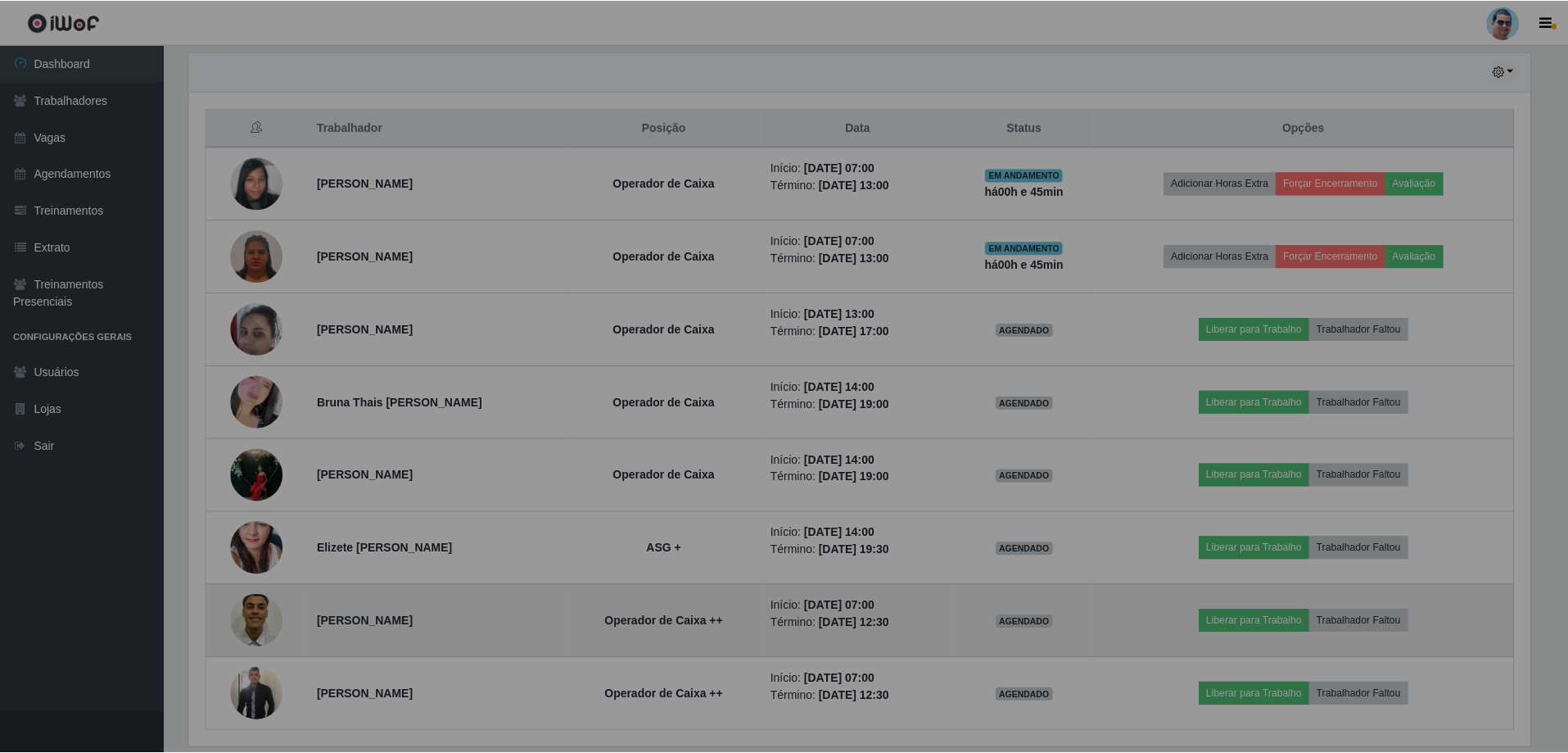
scroll to position [339, 1353]
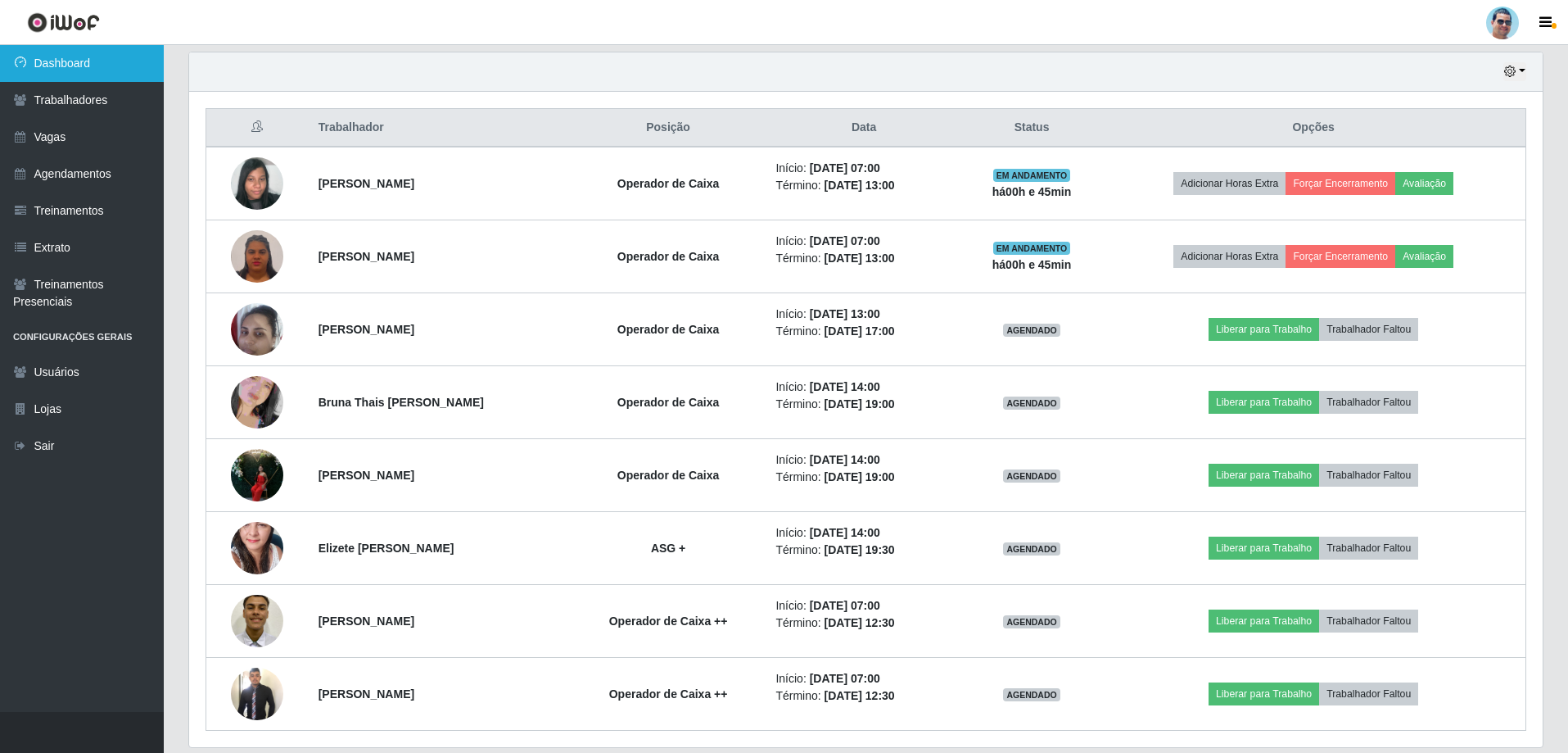
click at [71, 64] on link "Dashboard" at bounding box center [82, 63] width 164 height 37
click at [113, 65] on link "Dashboard" at bounding box center [82, 63] width 164 height 37
